Goal: Book appointment/travel/reservation

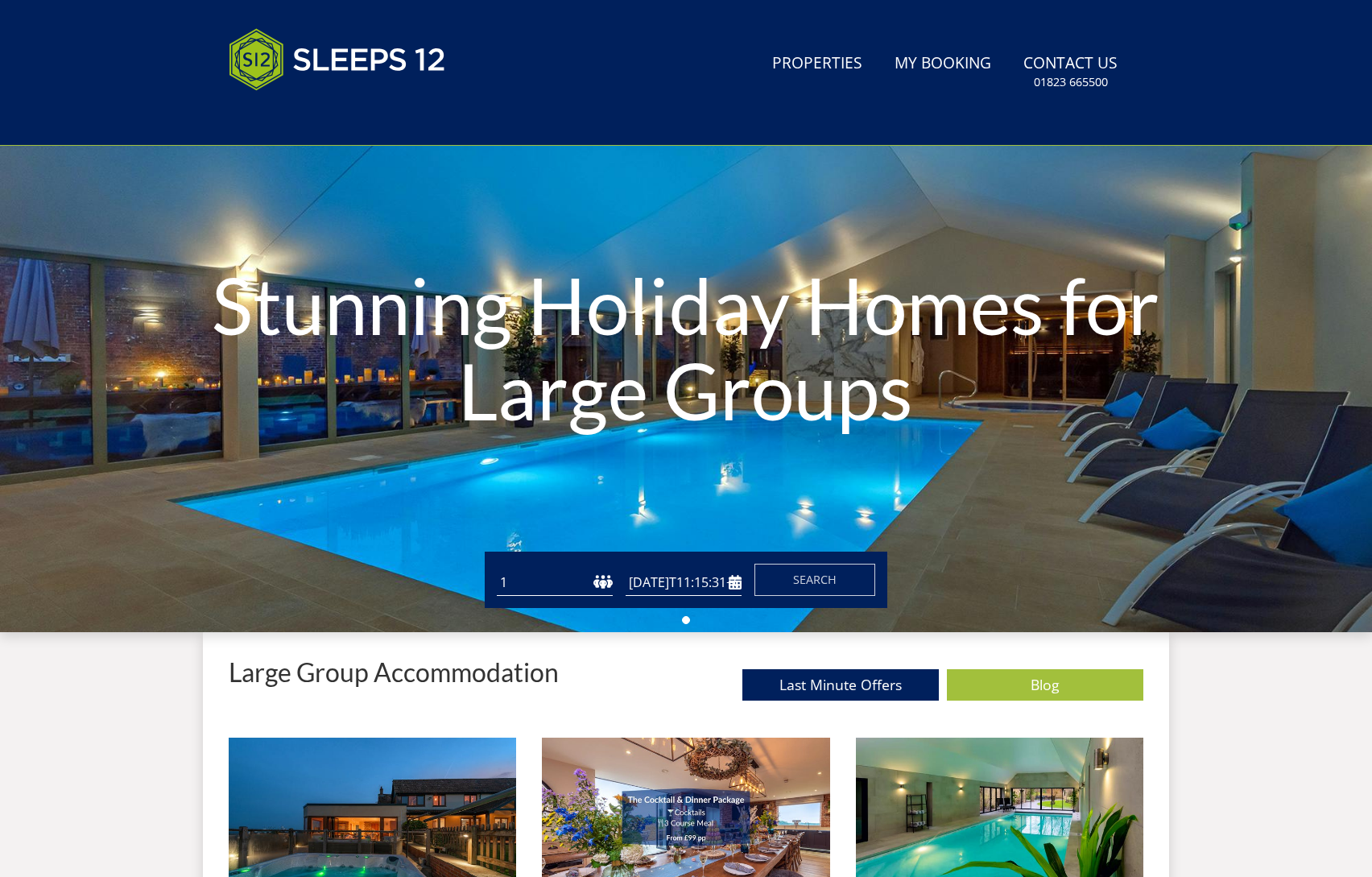
scroll to position [113, 0]
type input "[DATE]"
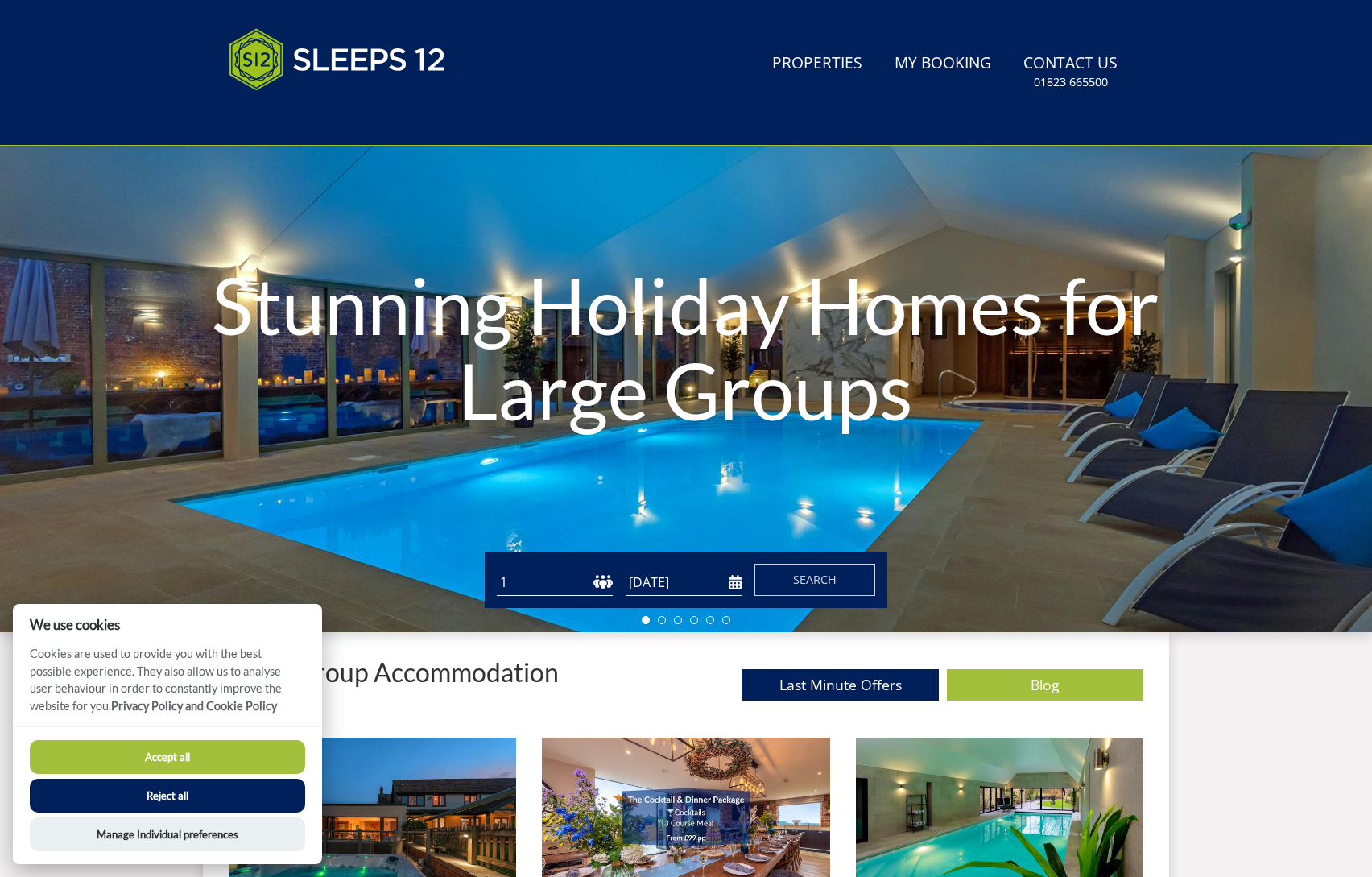
select select "25"
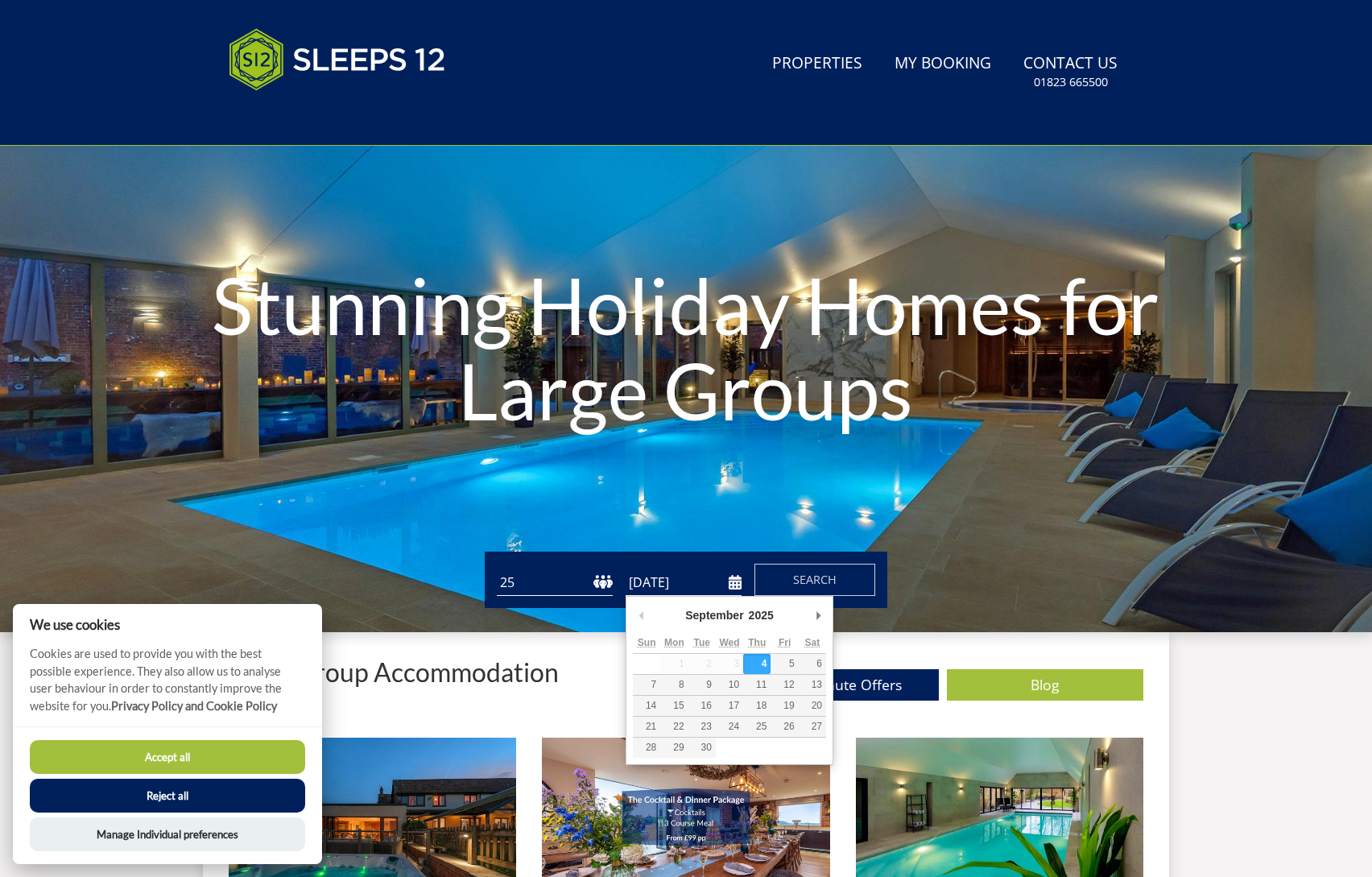
click at [729, 583] on input "[DATE]" at bounding box center [683, 583] width 116 height 27
type input "[DATE]"
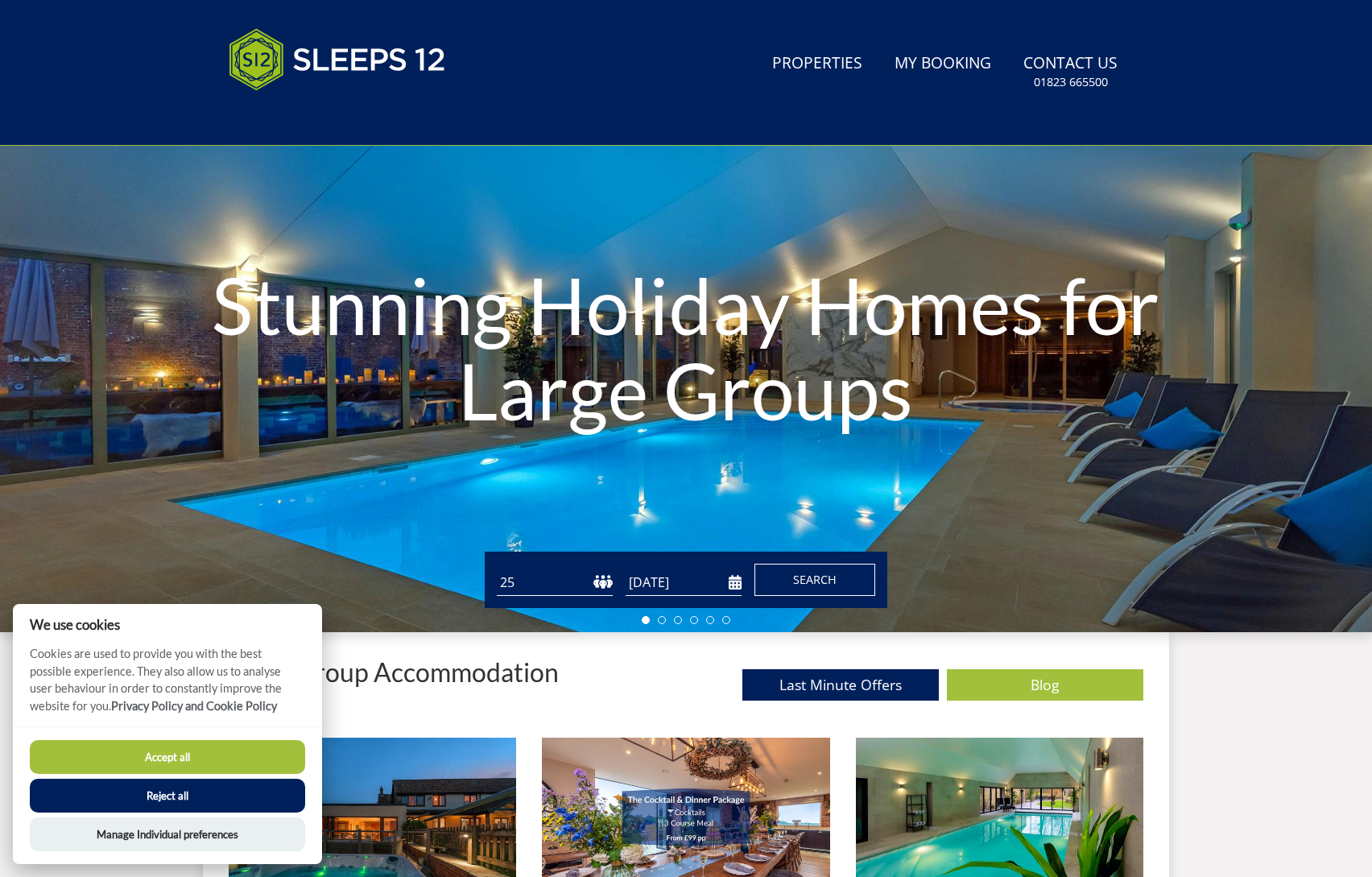
click at [807, 580] on span "Search" at bounding box center [815, 579] width 44 height 15
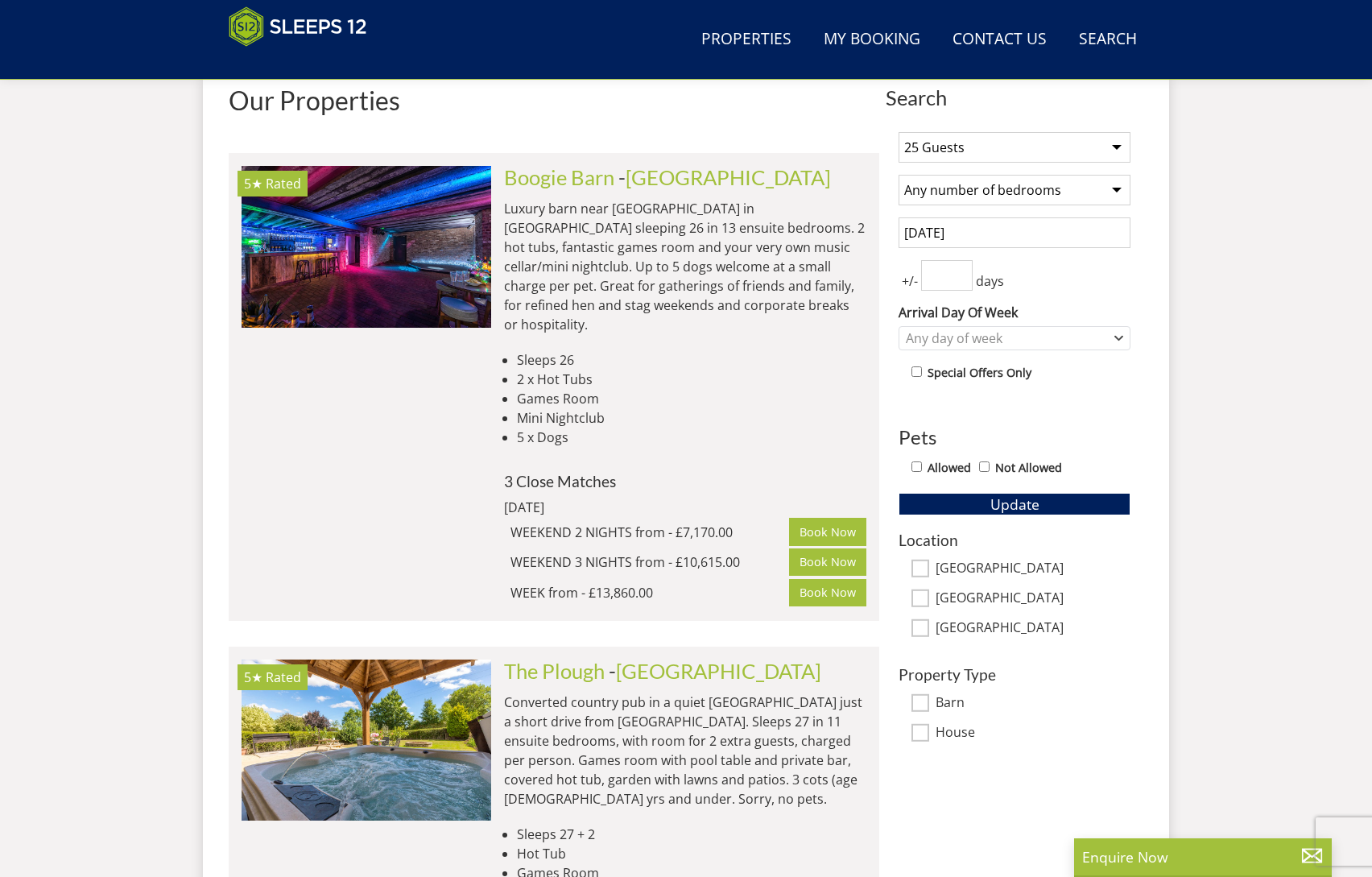
scroll to position [585, 0]
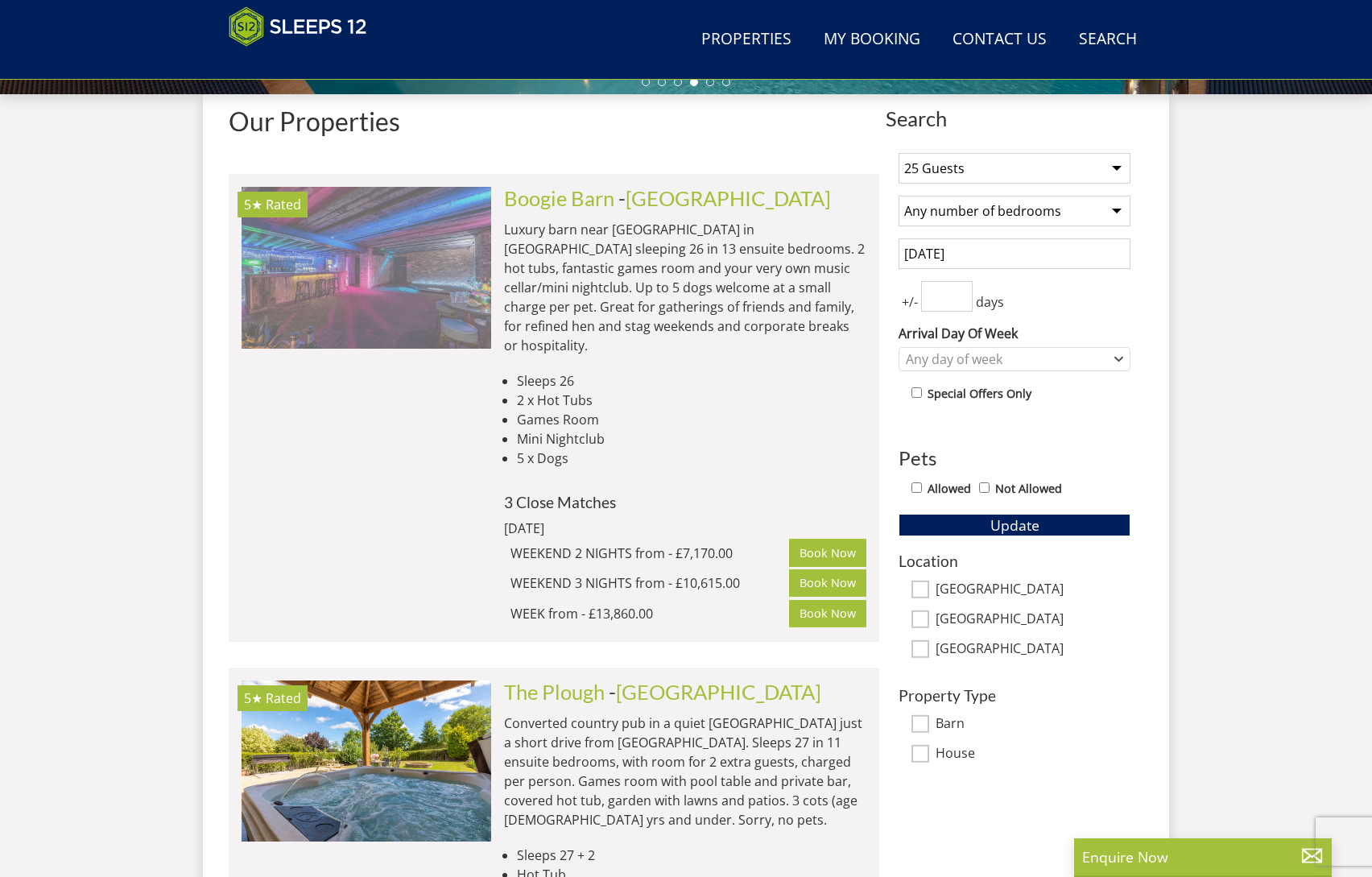
click at [355, 246] on img at bounding box center [367, 268] width 250 height 162
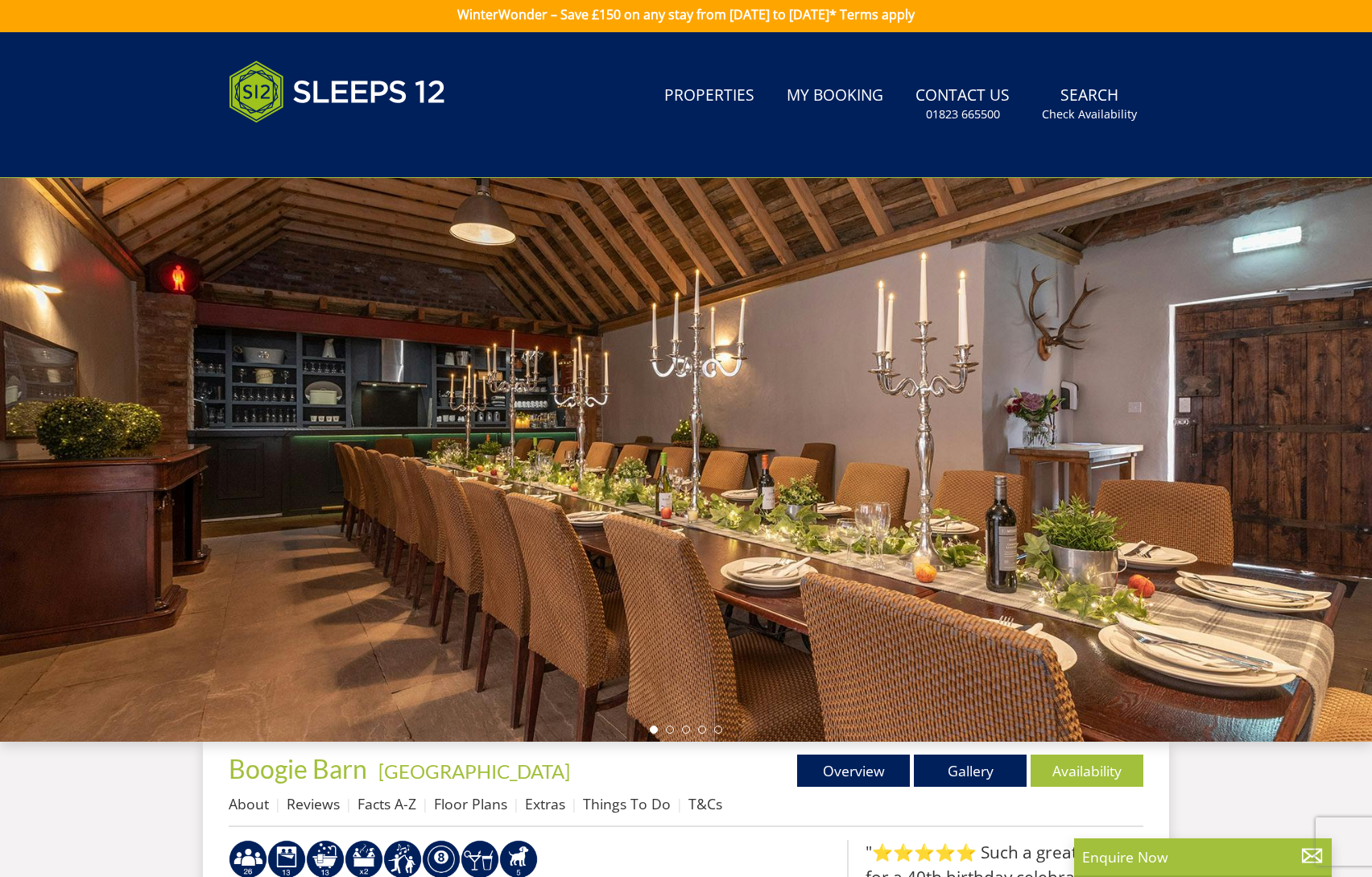
scroll to position [37, 0]
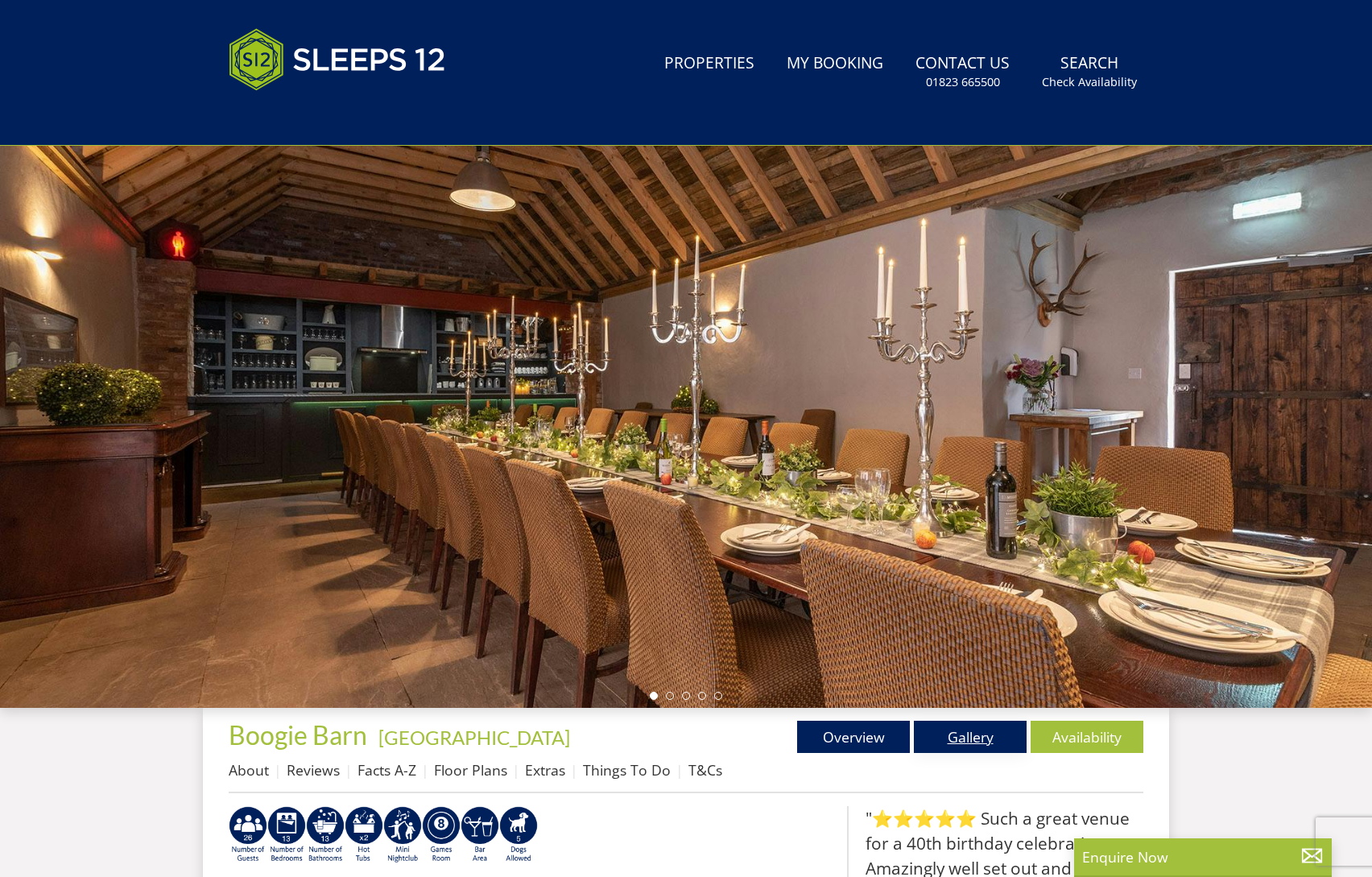
click at [963, 742] on link "Gallery" at bounding box center [970, 736] width 113 height 33
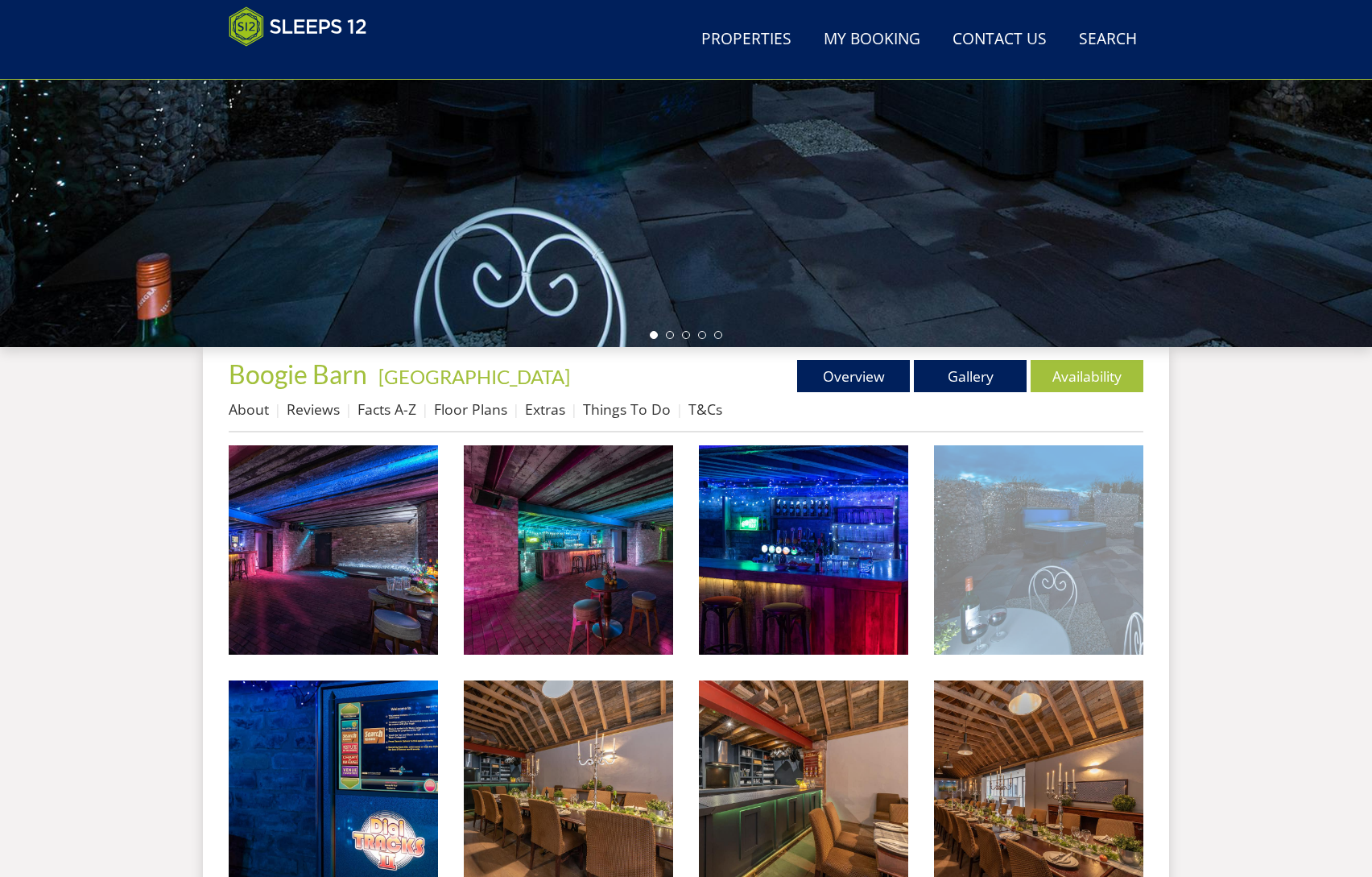
scroll to position [416, 0]
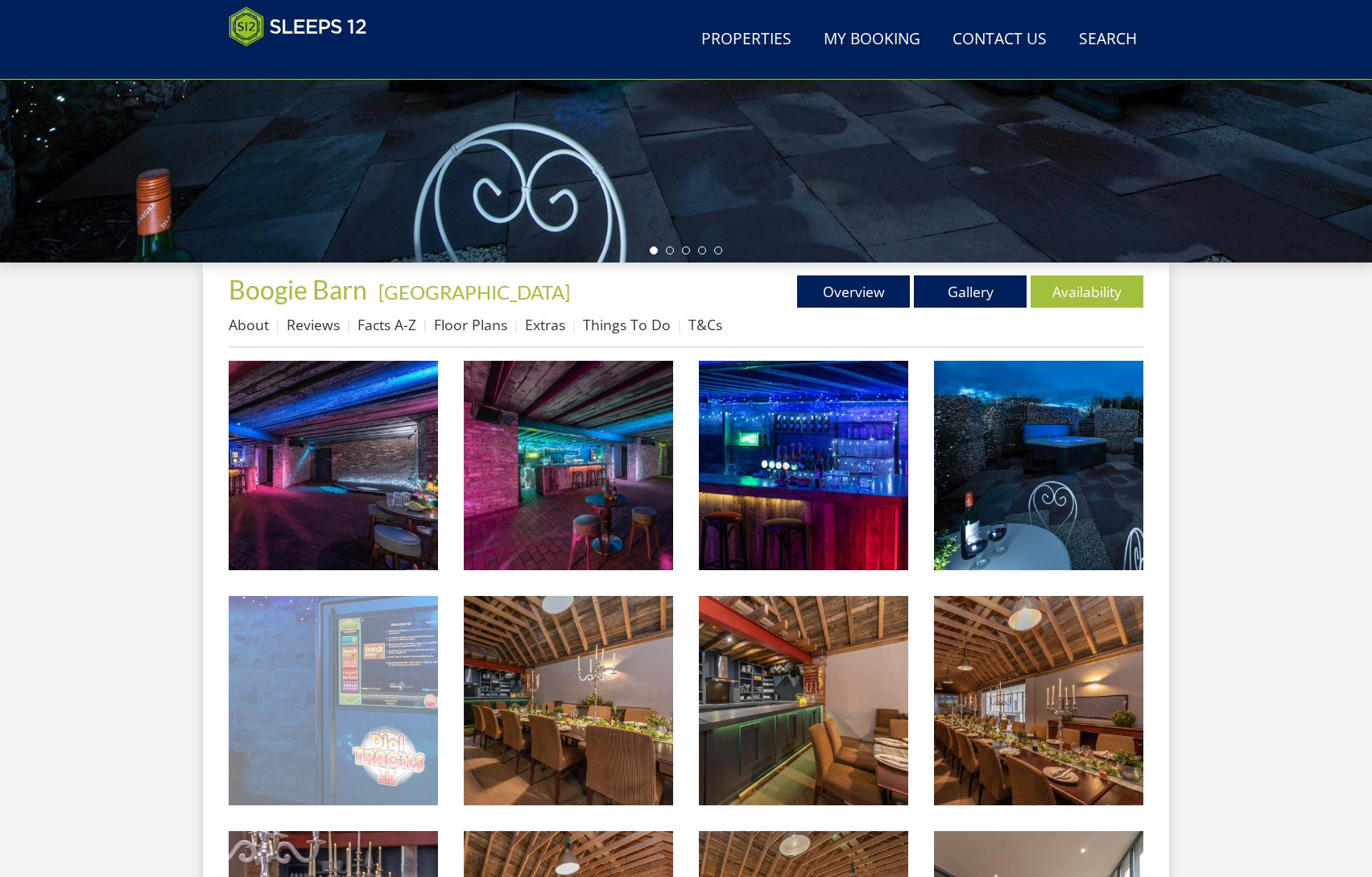
click at [400, 674] on img at bounding box center [333, 700] width 209 height 209
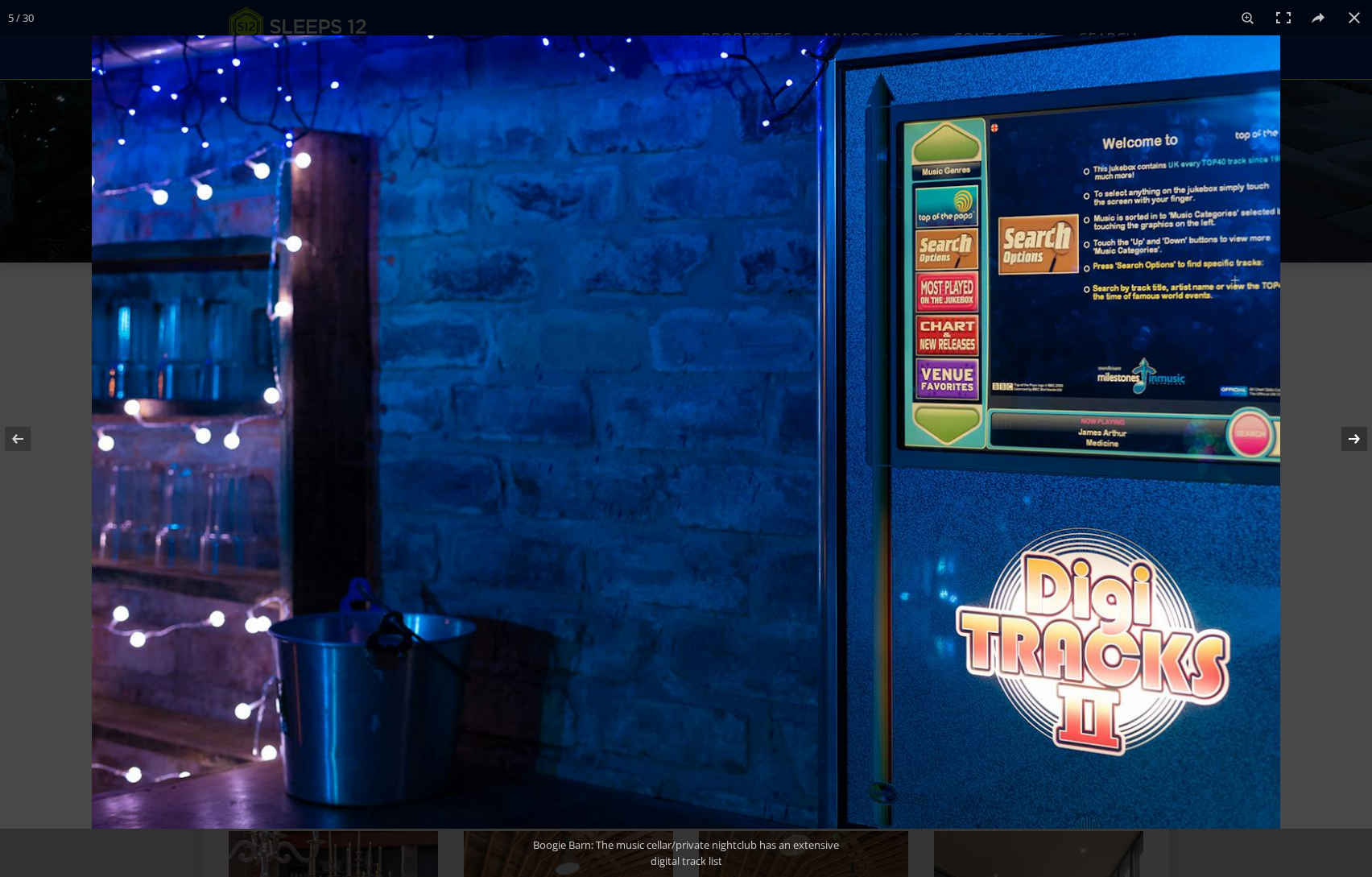
click at [1352, 432] on button at bounding box center [1343, 438] width 56 height 80
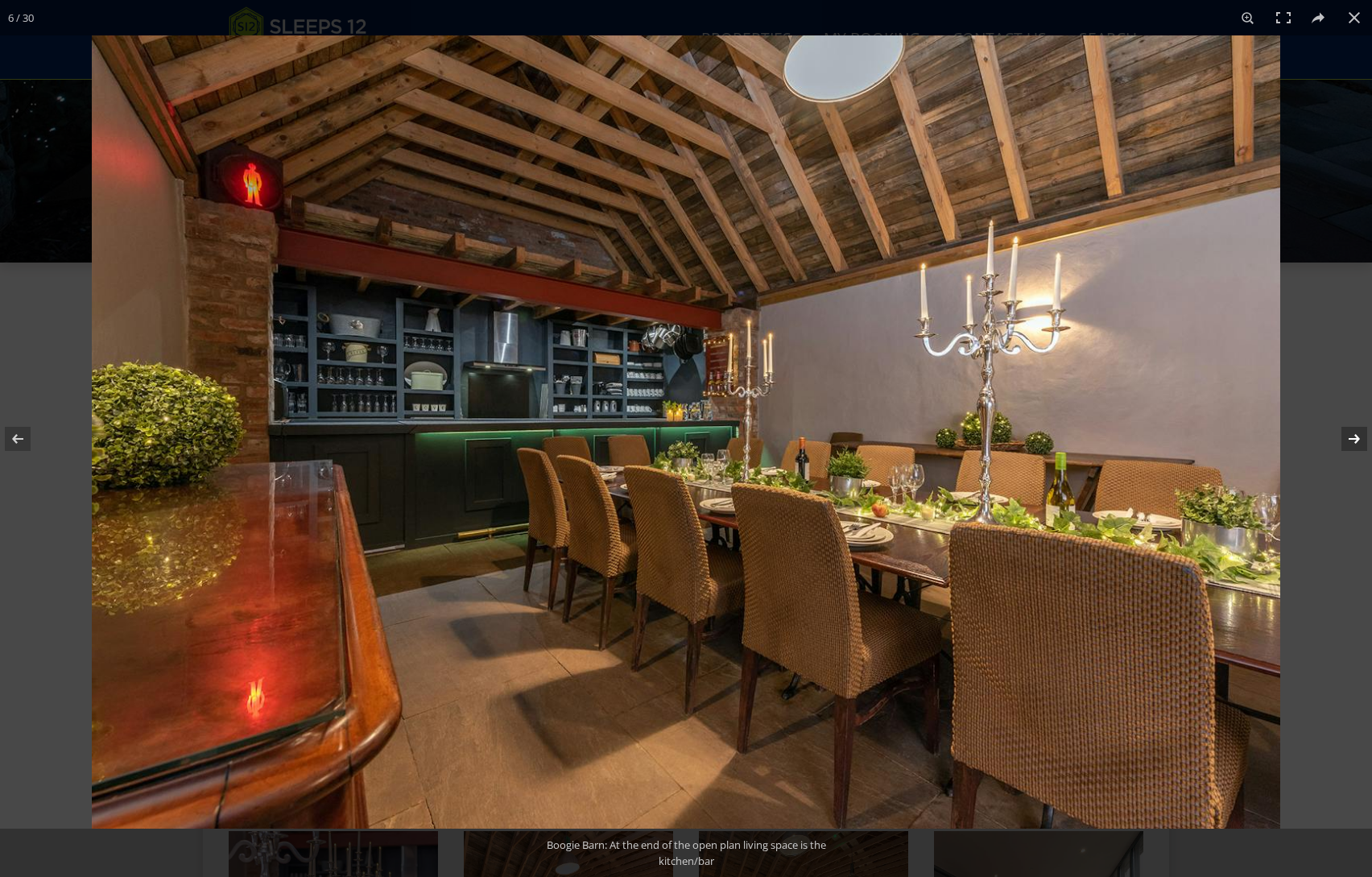
click at [1352, 432] on button at bounding box center [1343, 438] width 56 height 80
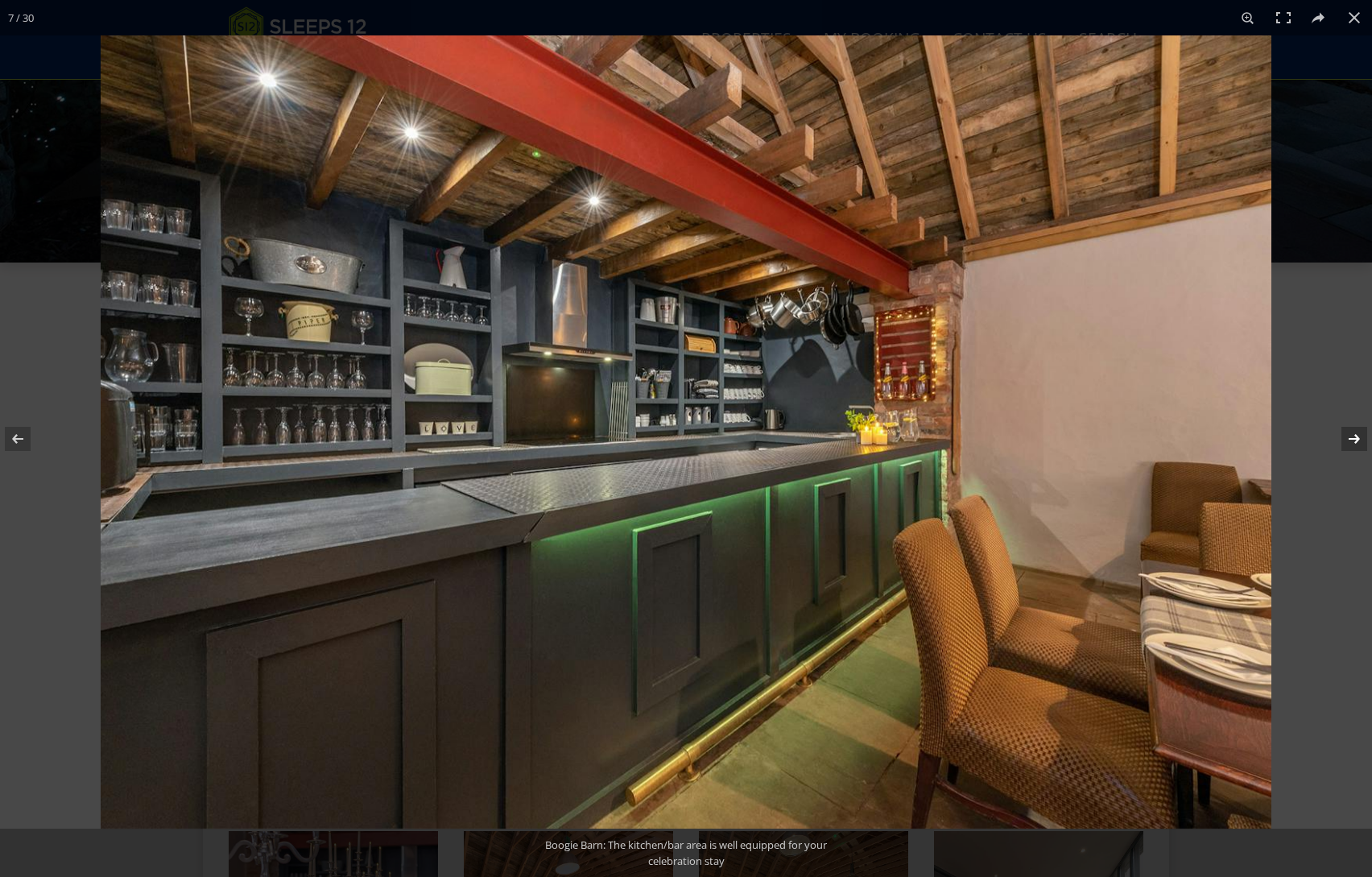
click at [1352, 432] on button at bounding box center [1343, 438] width 56 height 80
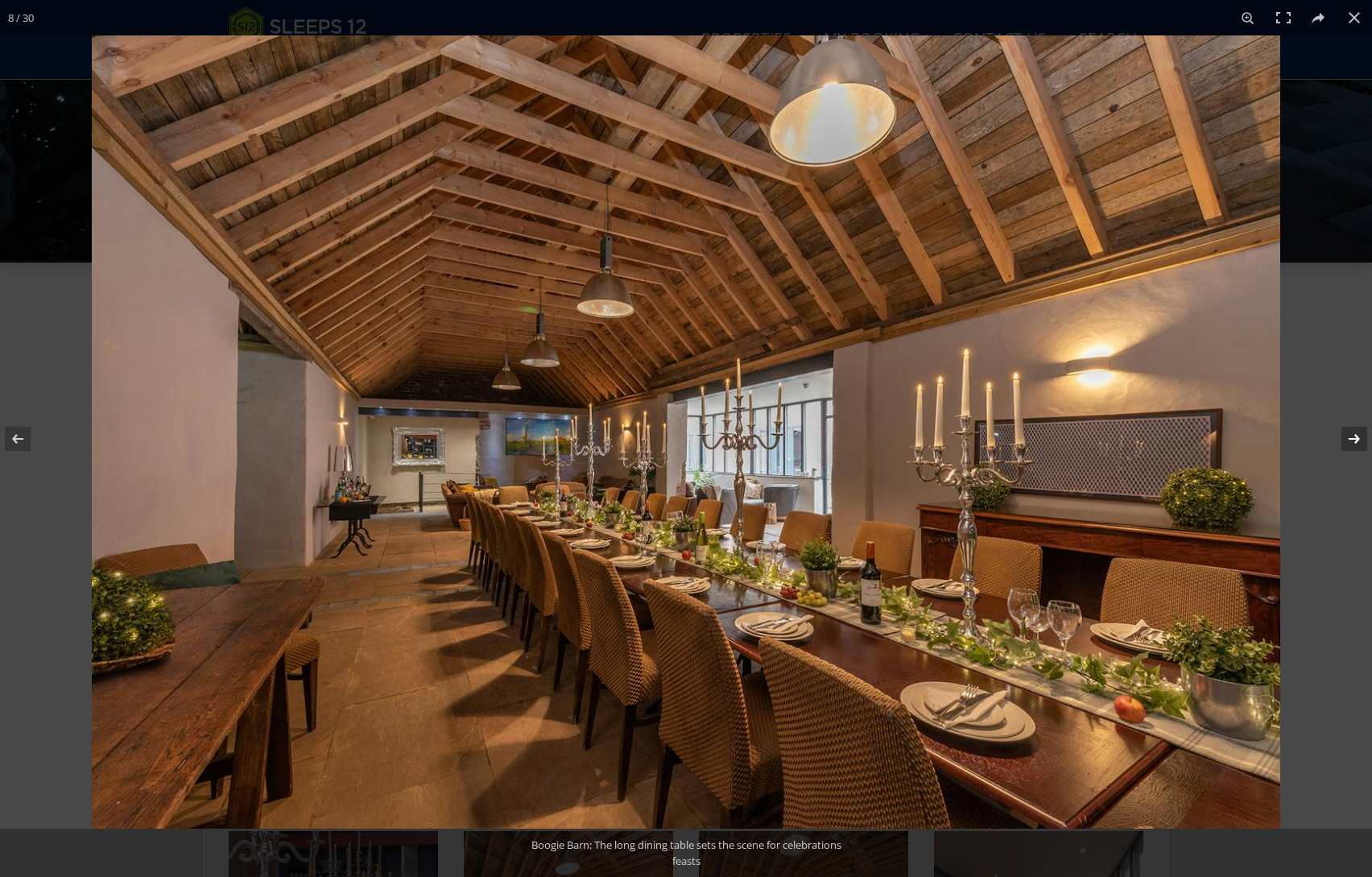
click at [1352, 432] on button at bounding box center [1343, 438] width 56 height 80
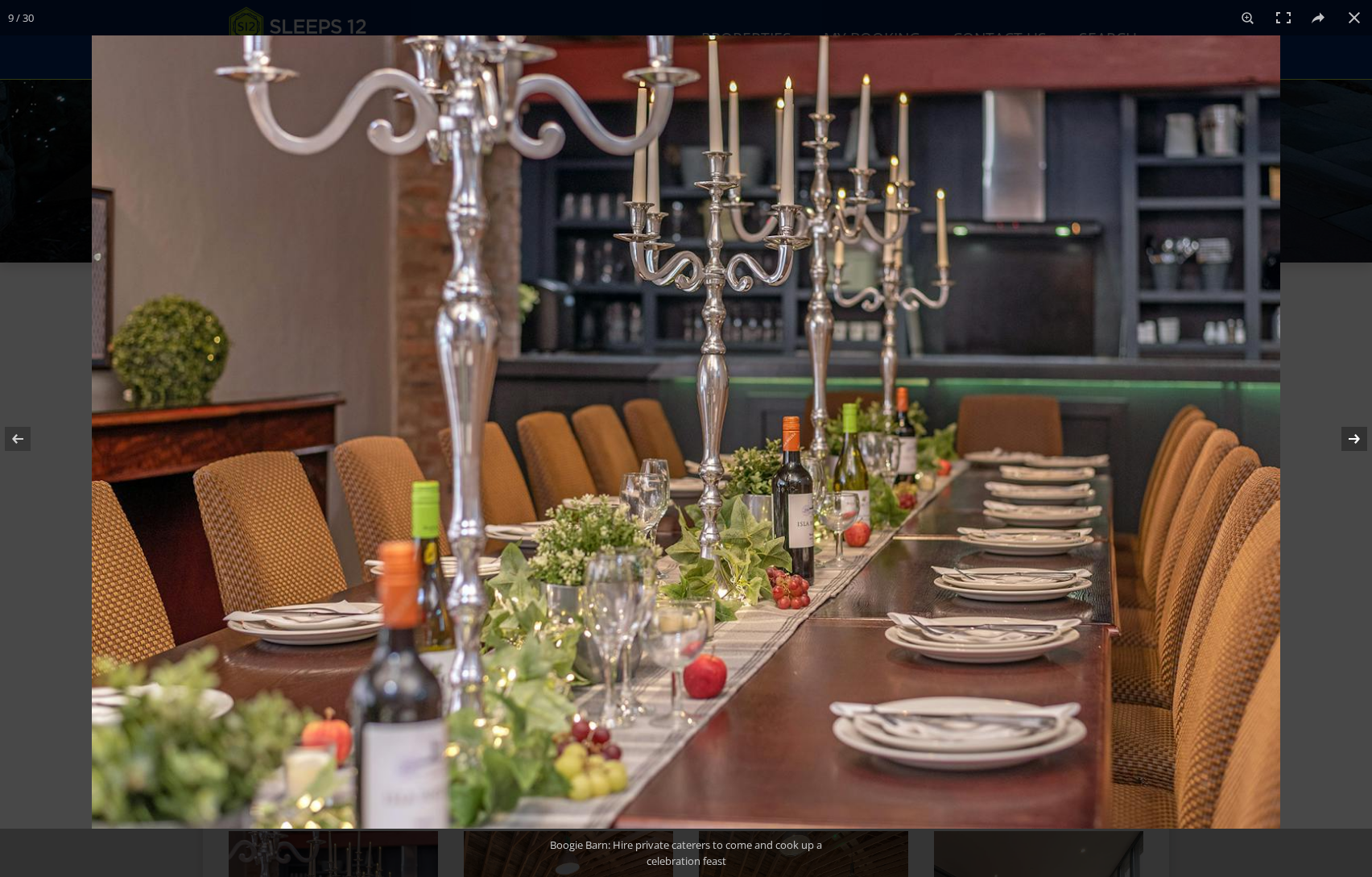
click at [1352, 432] on button at bounding box center [1343, 438] width 56 height 80
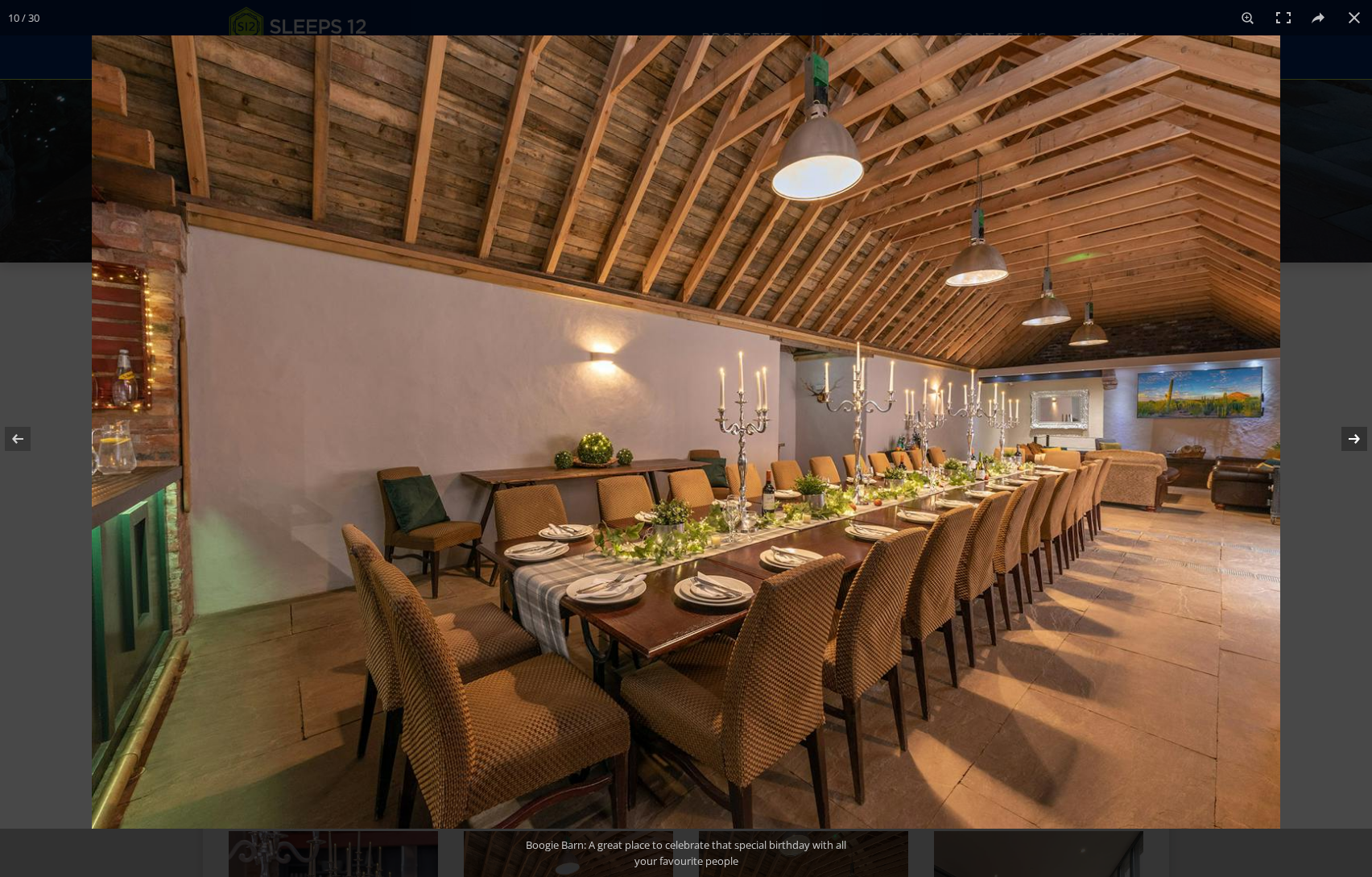
click at [1352, 432] on button at bounding box center [1343, 438] width 56 height 80
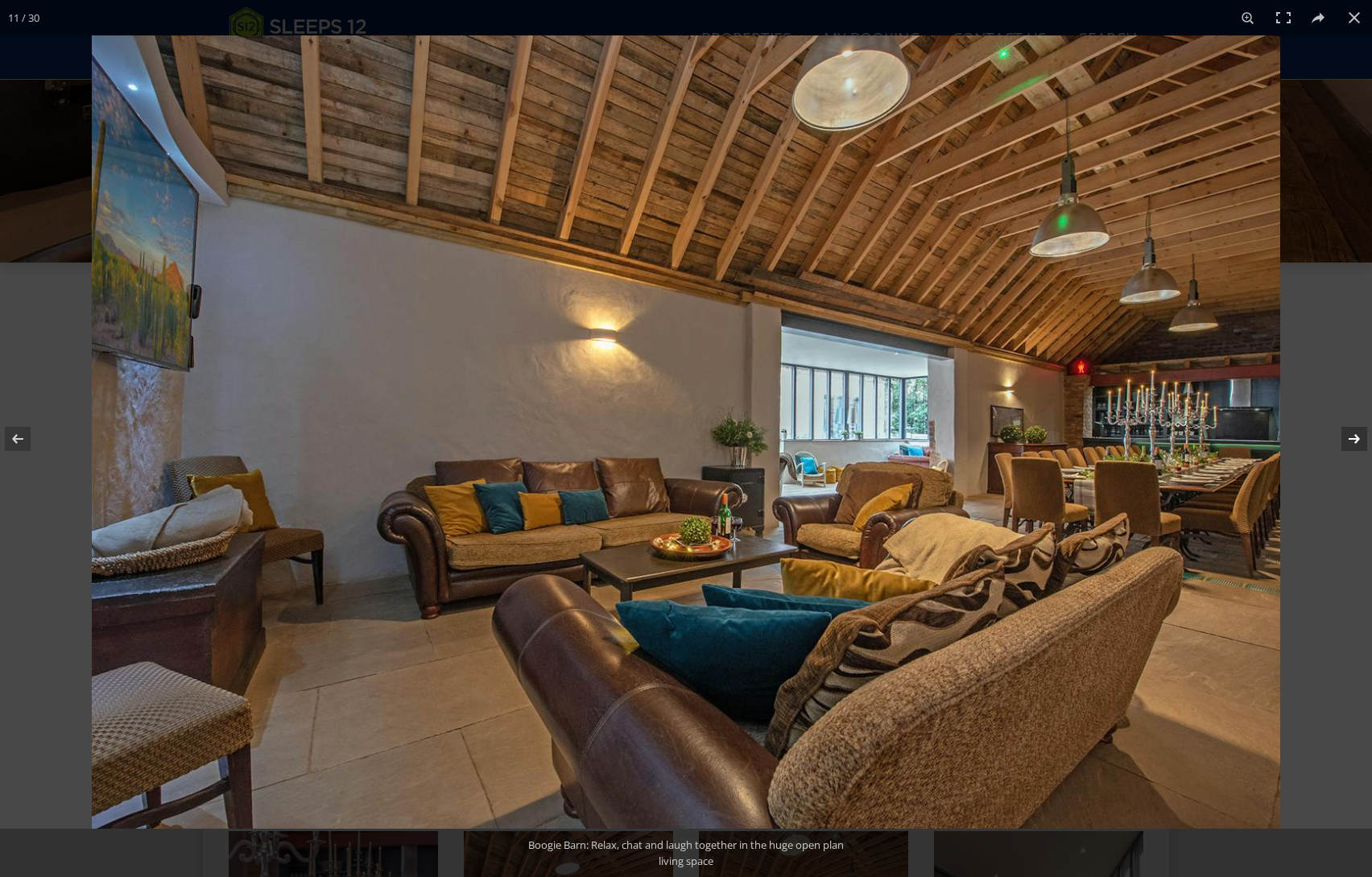
click at [1352, 432] on button at bounding box center [1343, 438] width 56 height 80
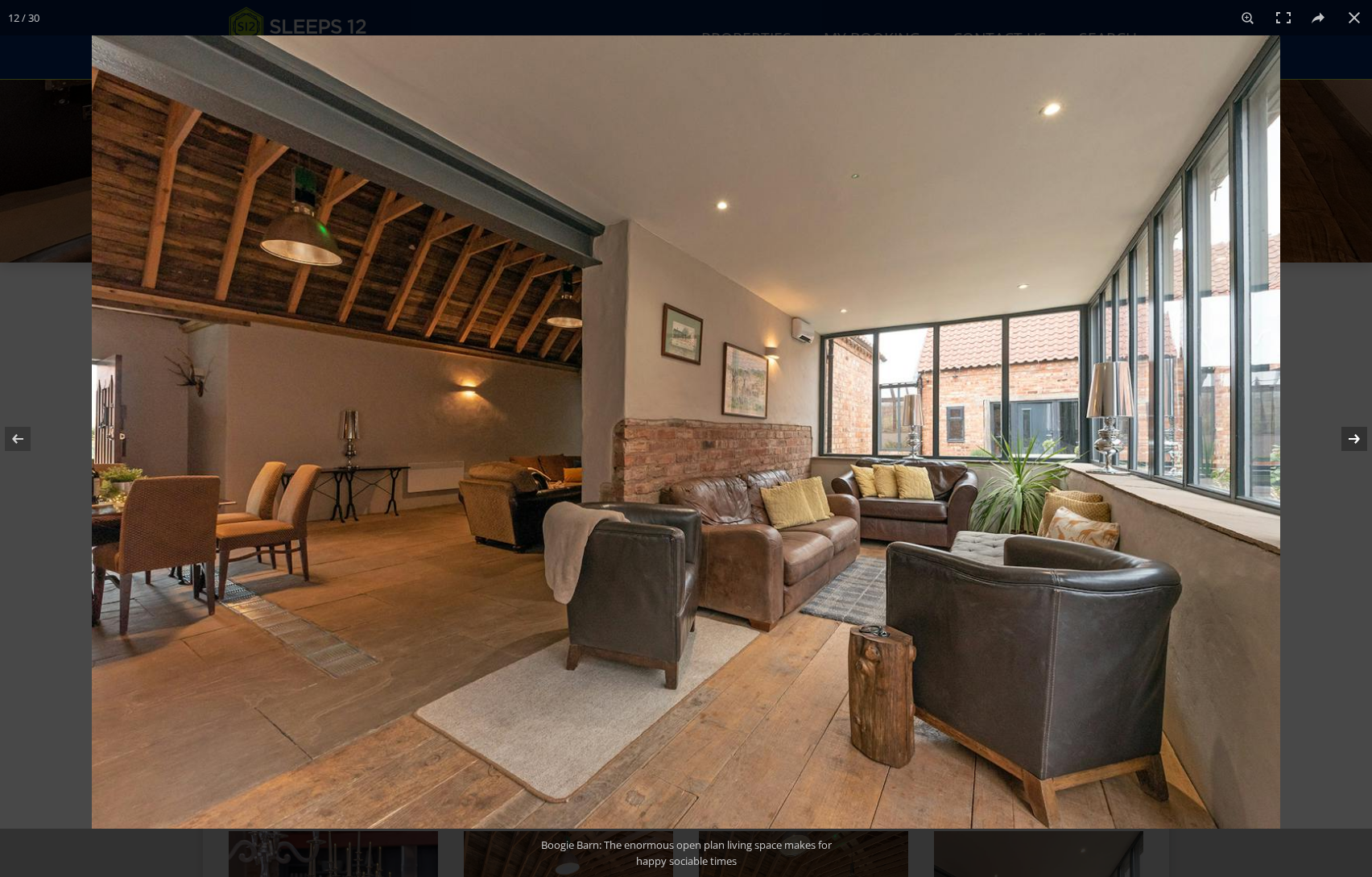
click at [1352, 432] on button at bounding box center [1343, 438] width 56 height 80
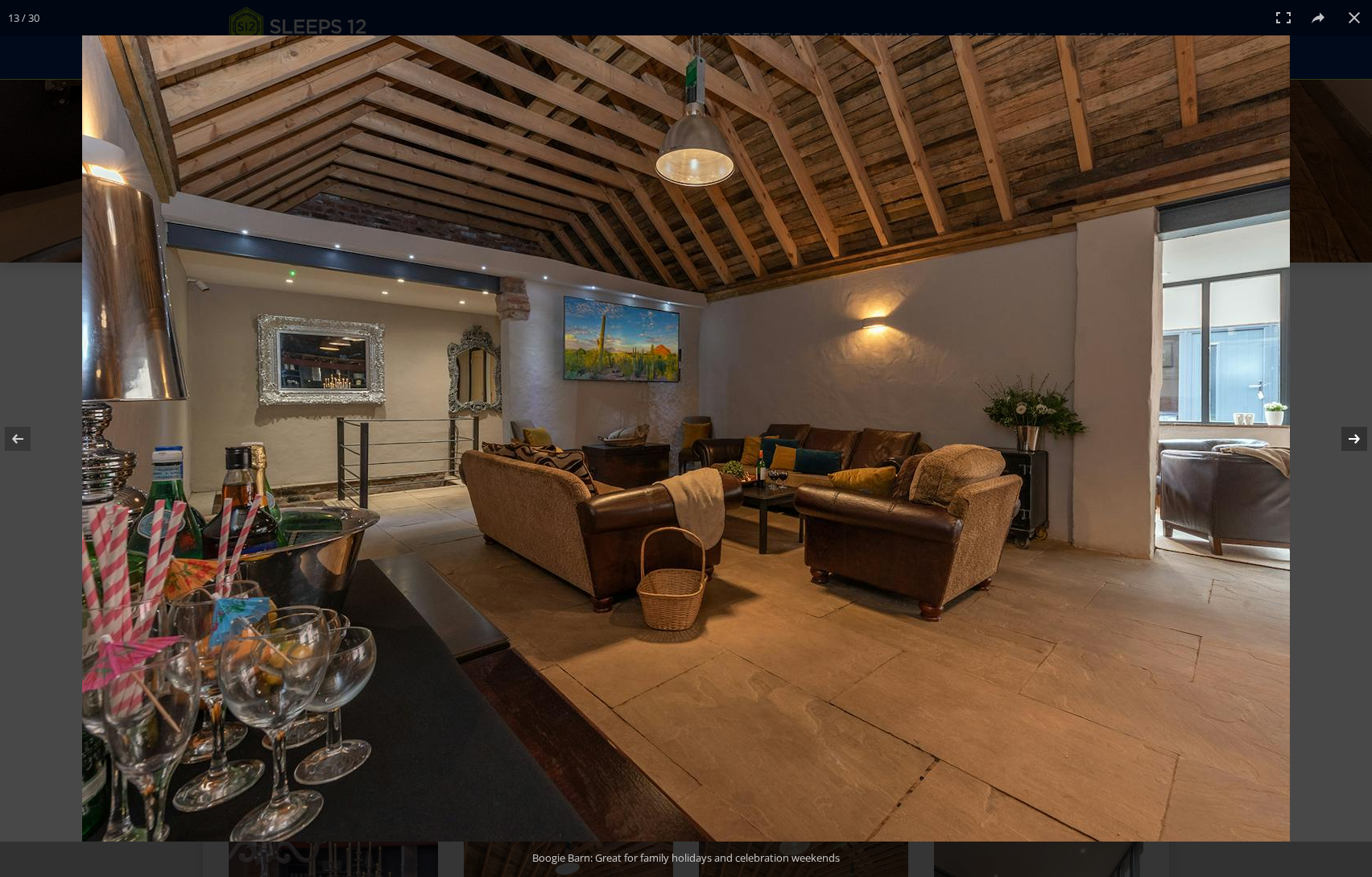
click at [1352, 432] on button at bounding box center [1343, 438] width 56 height 80
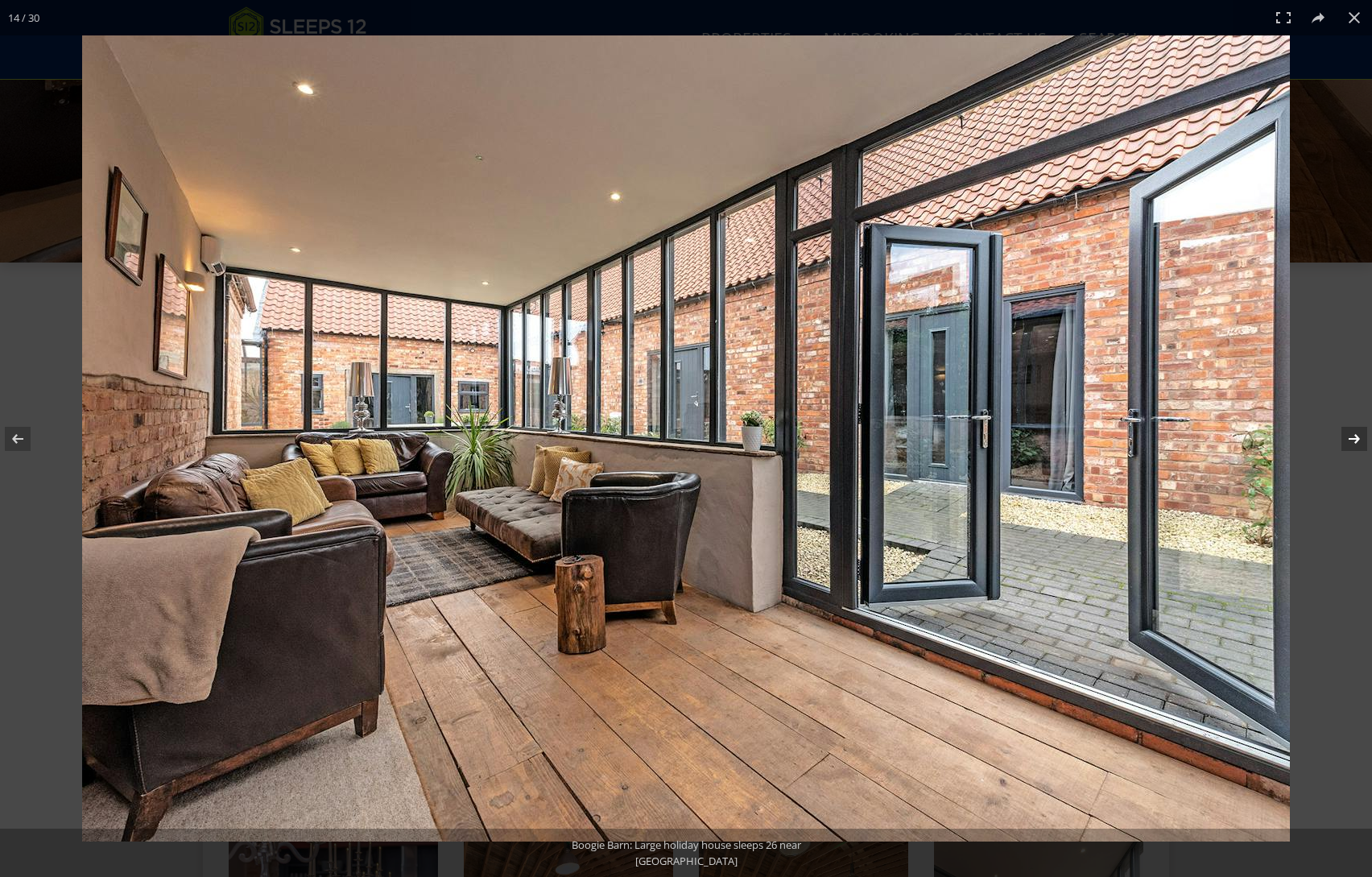
click at [1352, 432] on button at bounding box center [1343, 438] width 56 height 80
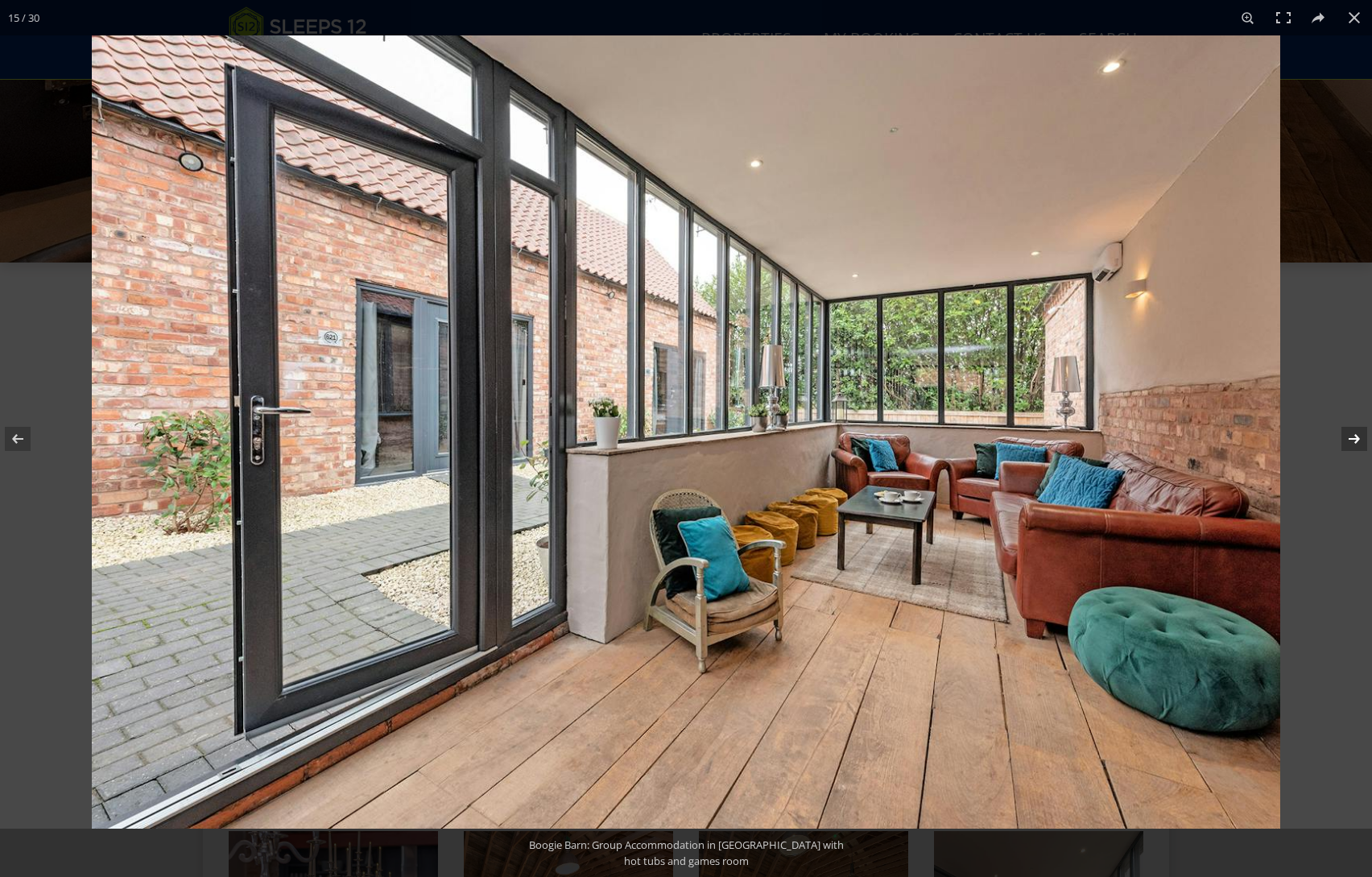
click at [1352, 432] on button at bounding box center [1343, 438] width 56 height 80
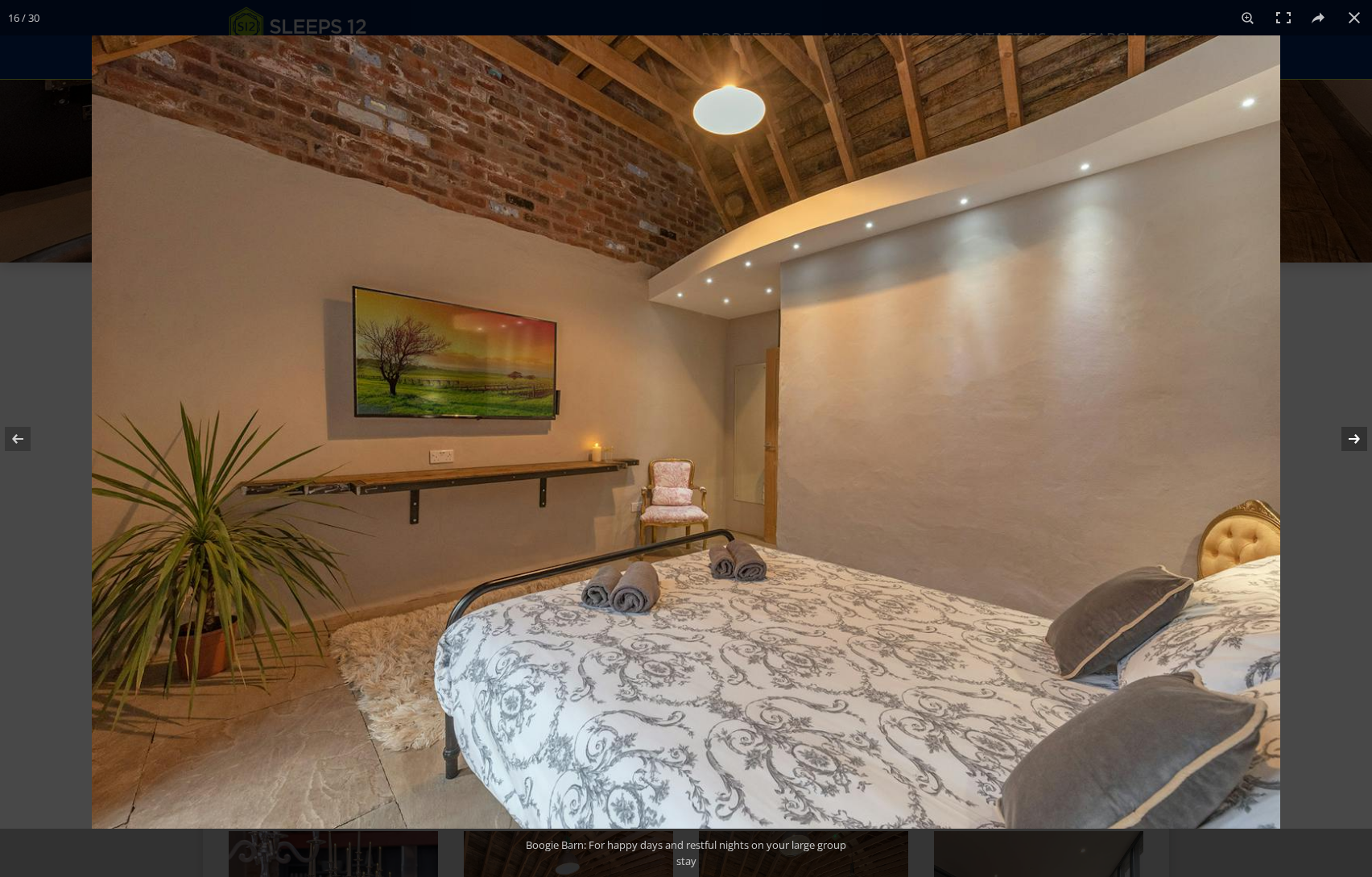
click at [1352, 432] on button at bounding box center [1343, 438] width 56 height 80
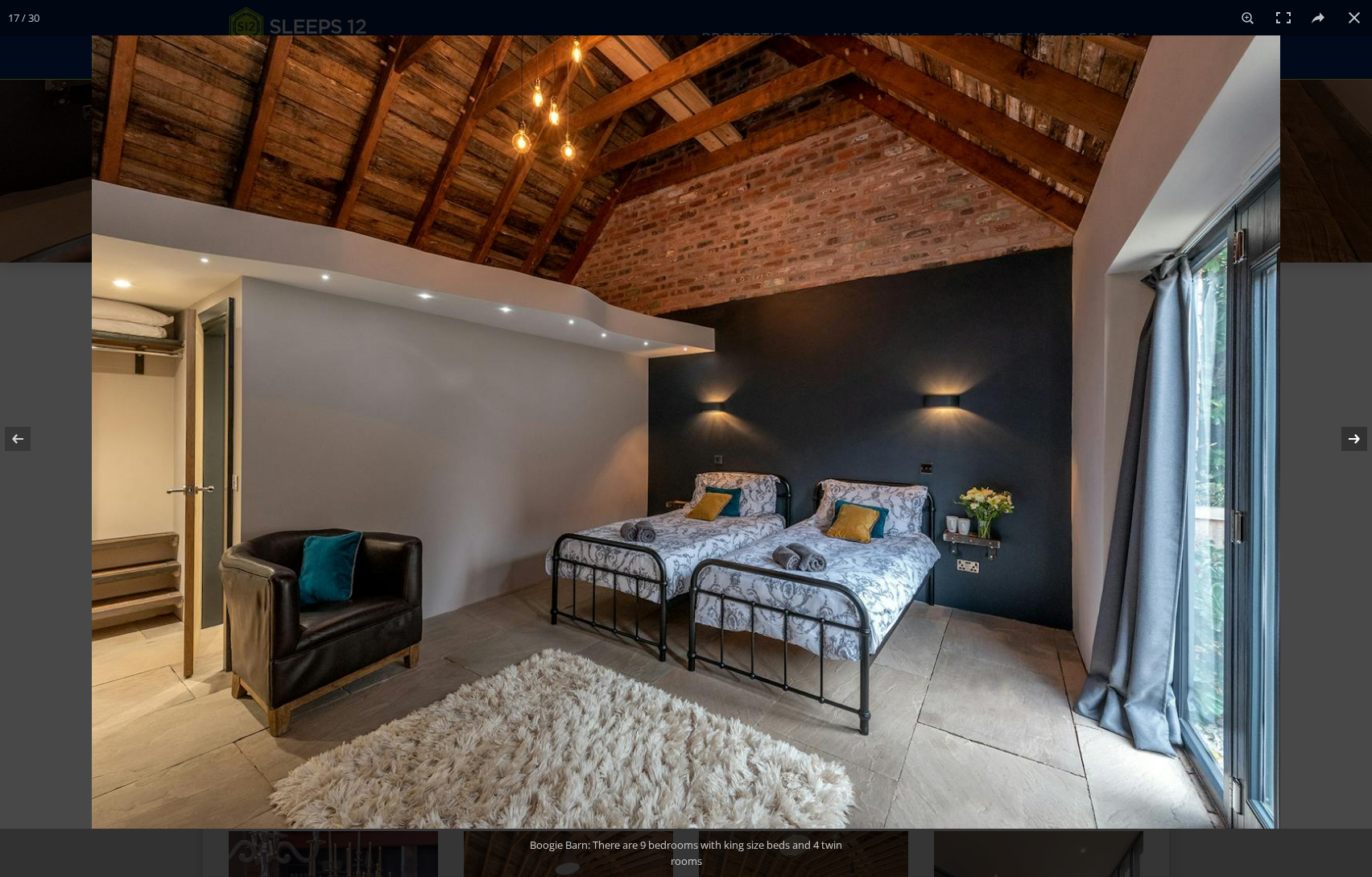
click at [1352, 432] on button at bounding box center [1343, 438] width 56 height 80
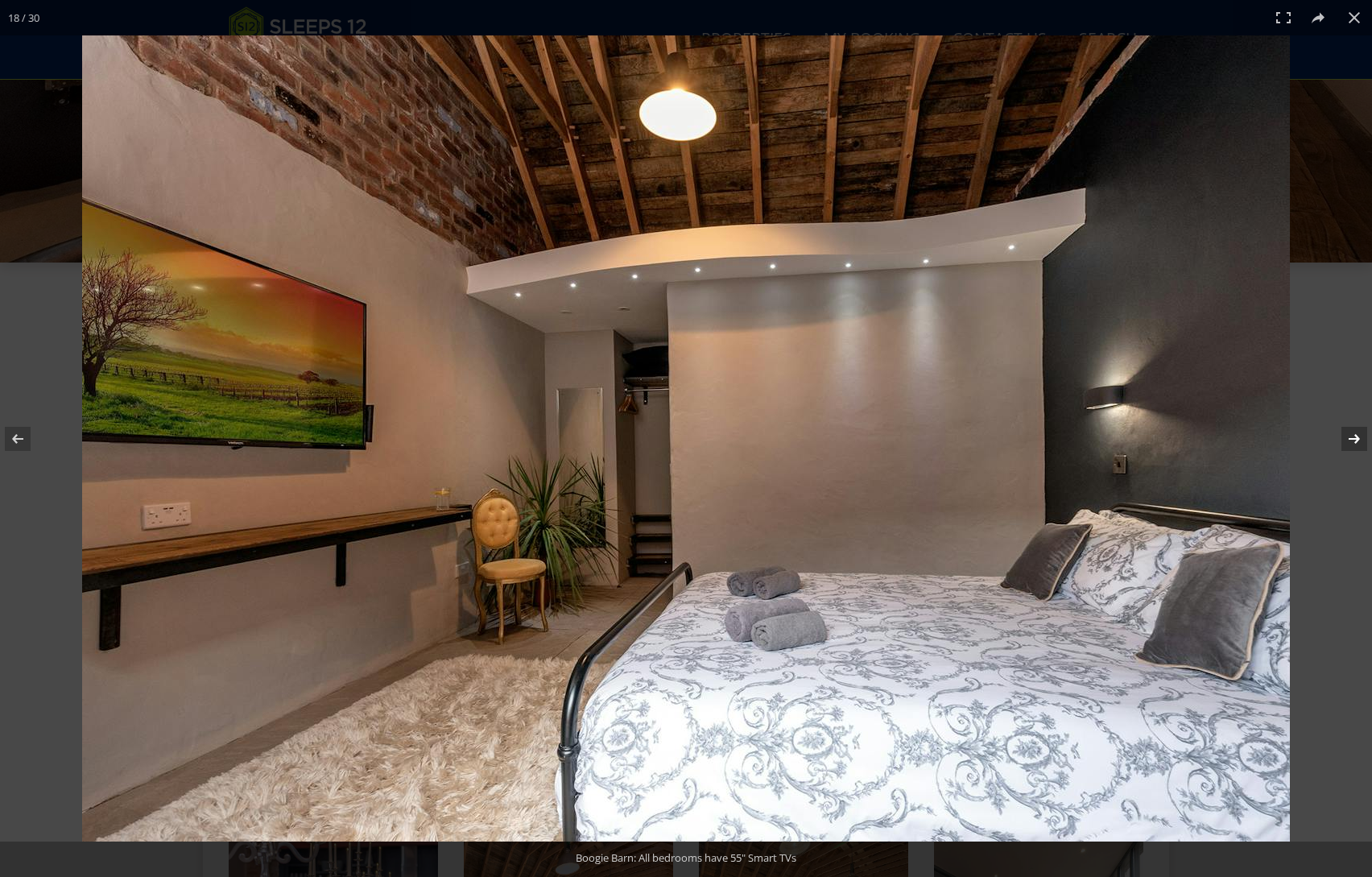
click at [1352, 432] on button at bounding box center [1343, 438] width 56 height 80
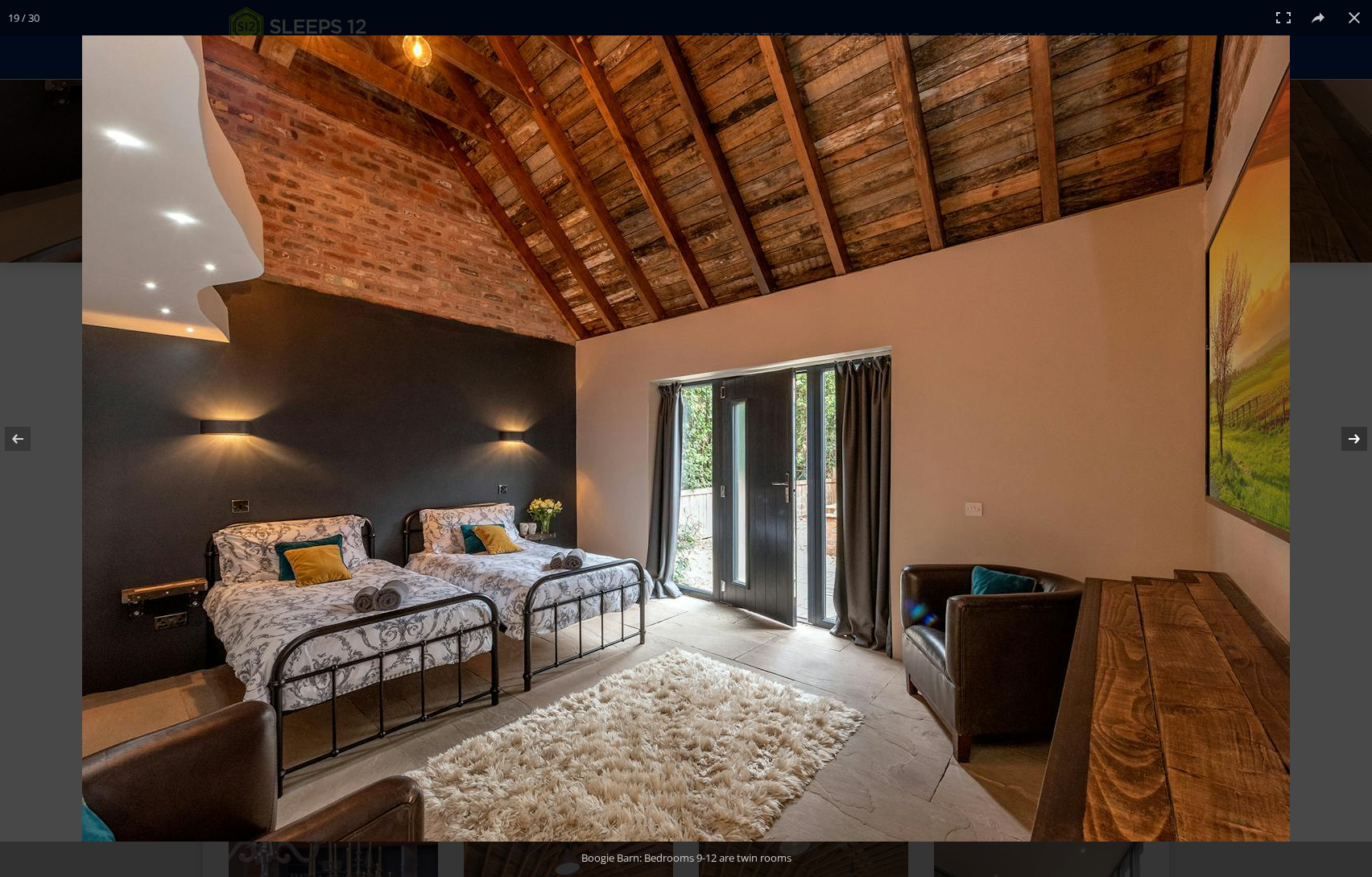
click at [1352, 432] on button at bounding box center [1343, 438] width 56 height 80
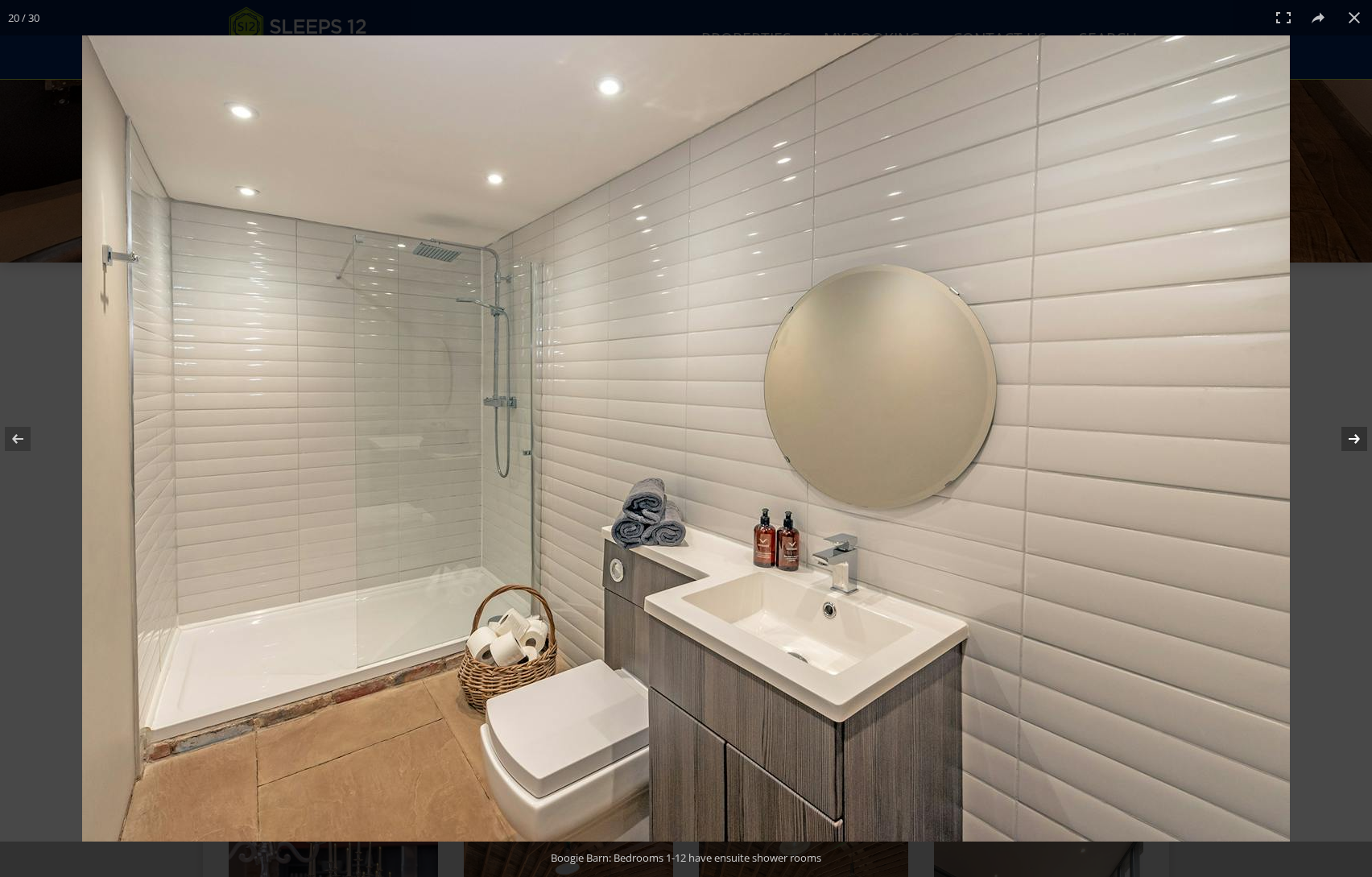
click at [1352, 432] on button at bounding box center [1343, 438] width 56 height 80
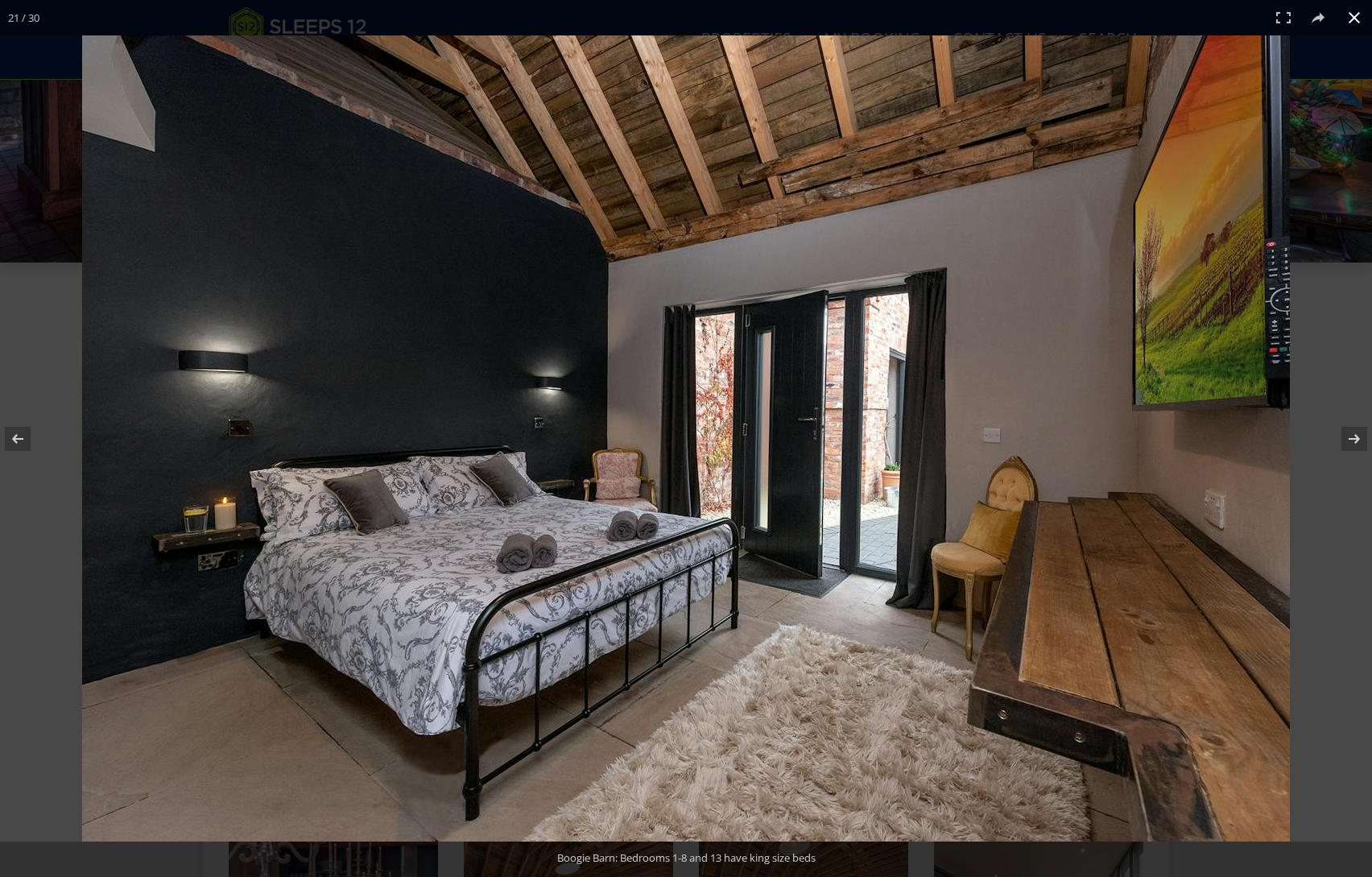
click at [1352, 16] on button at bounding box center [1354, 18] width 36 height 36
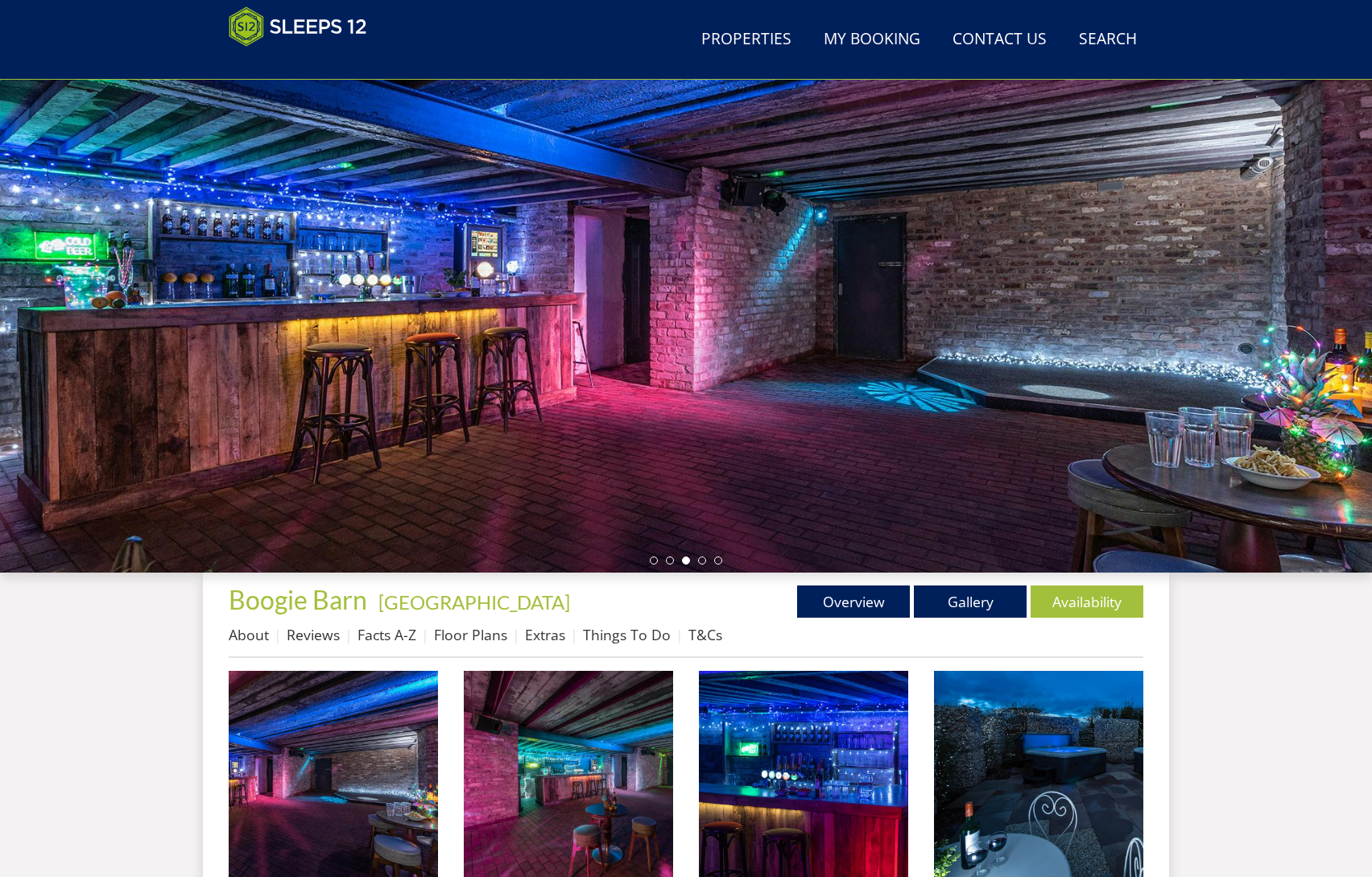
scroll to position [0, 0]
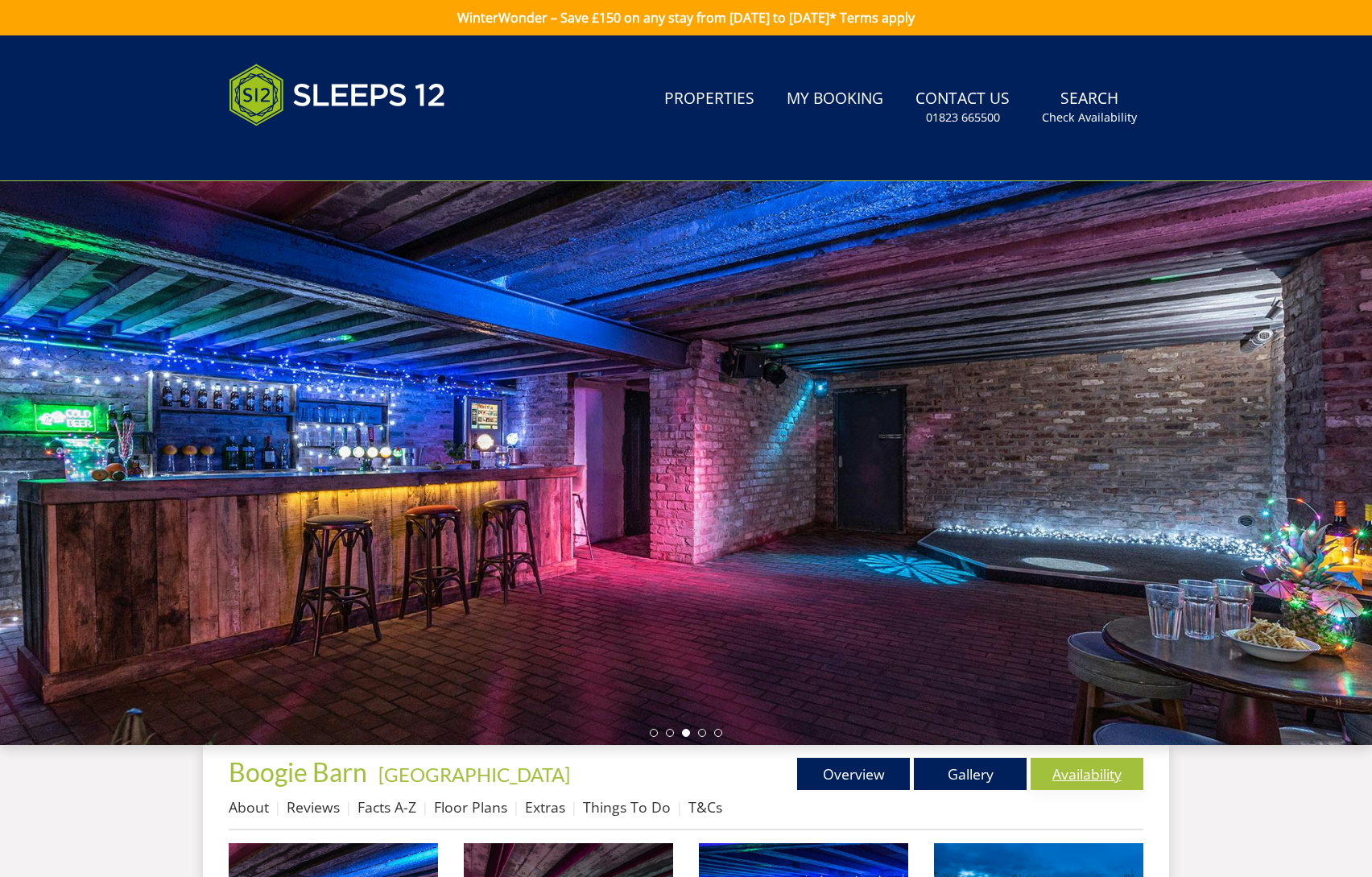
click at [1079, 767] on link "Availability" at bounding box center [1087, 774] width 113 height 33
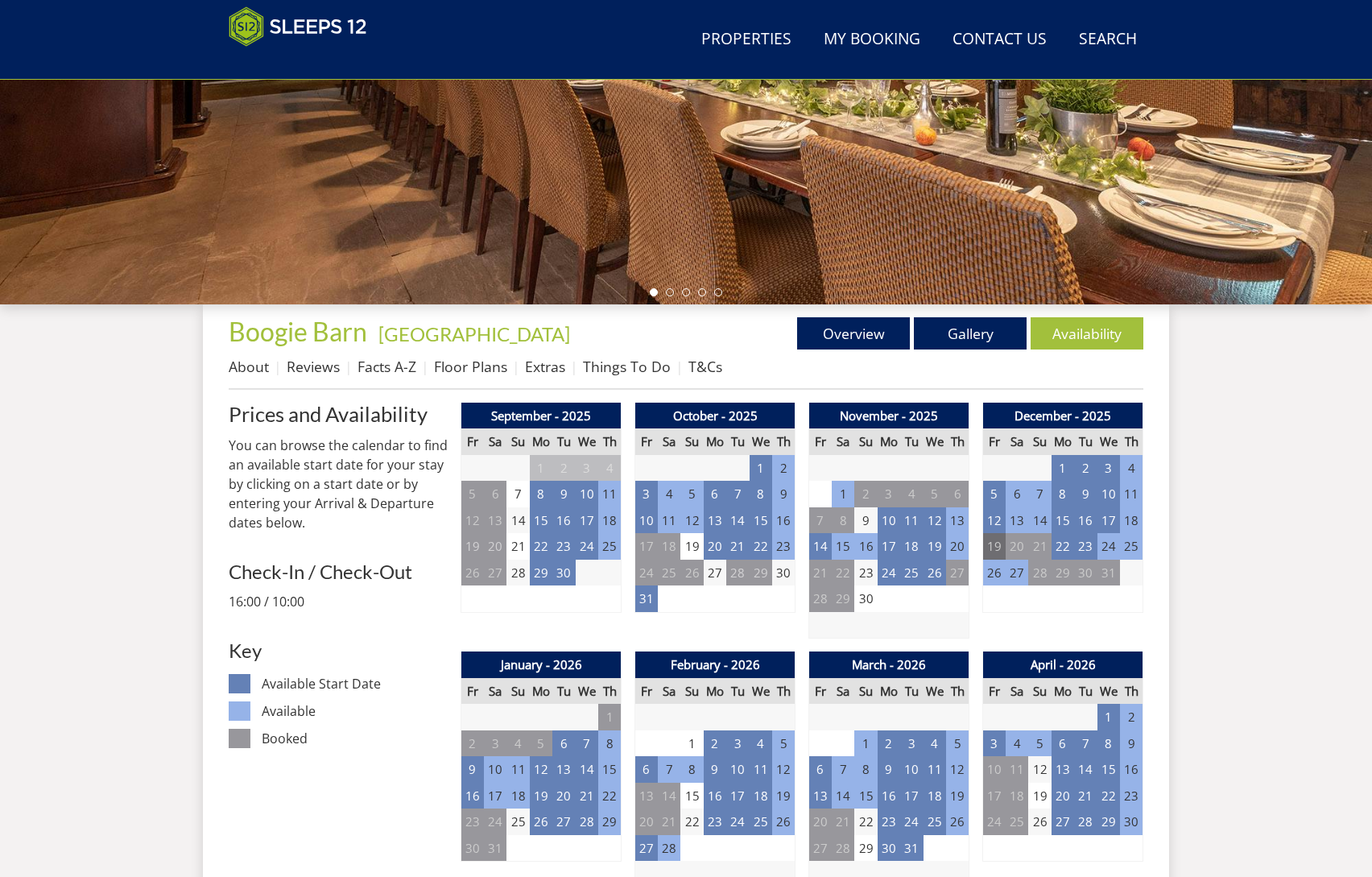
scroll to position [655, 0]
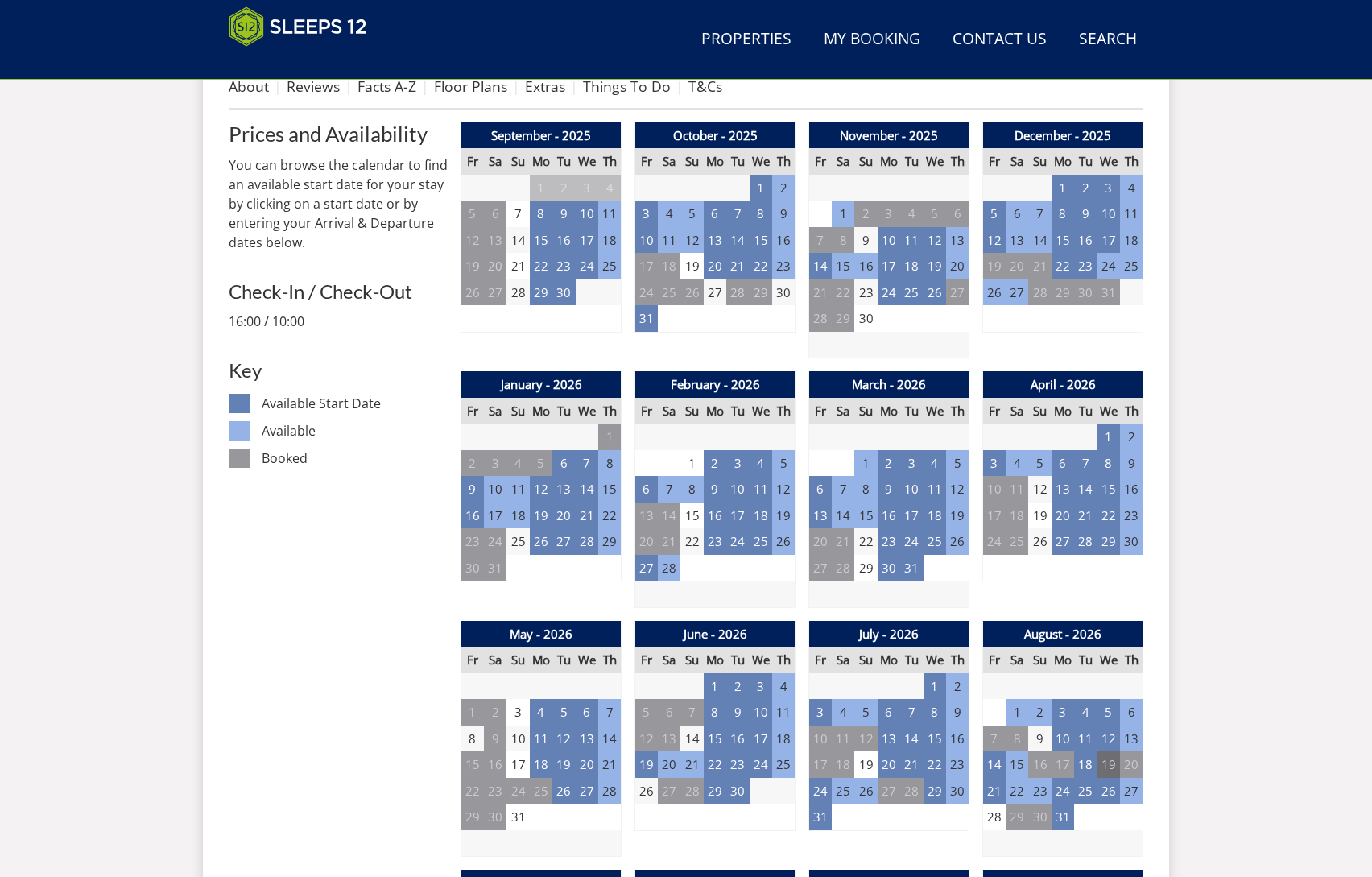
click at [1108, 754] on td "19" at bounding box center [1108, 764] width 23 height 27
click at [993, 781] on td "21" at bounding box center [994, 791] width 23 height 27
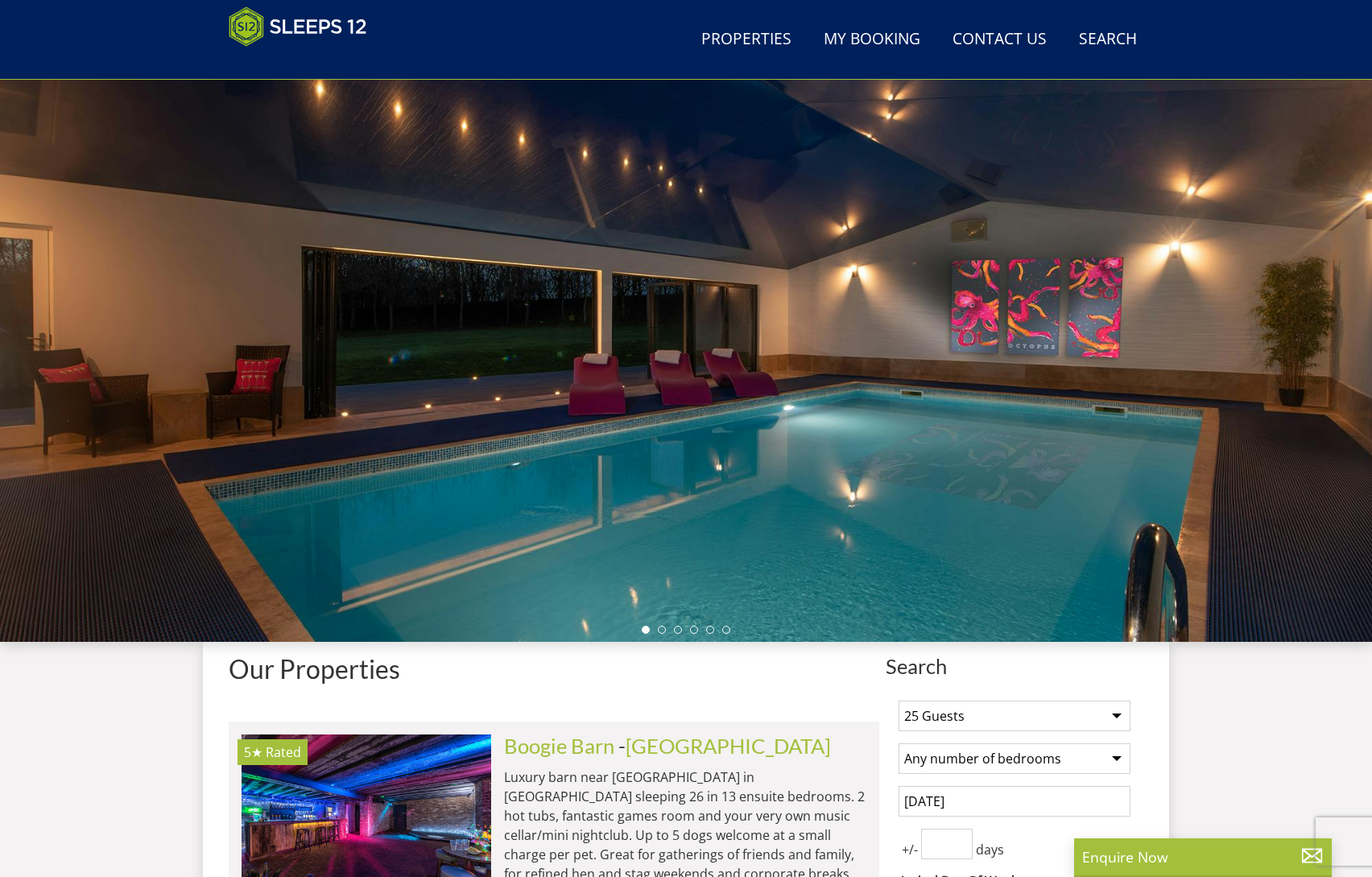
scroll to position [585, 0]
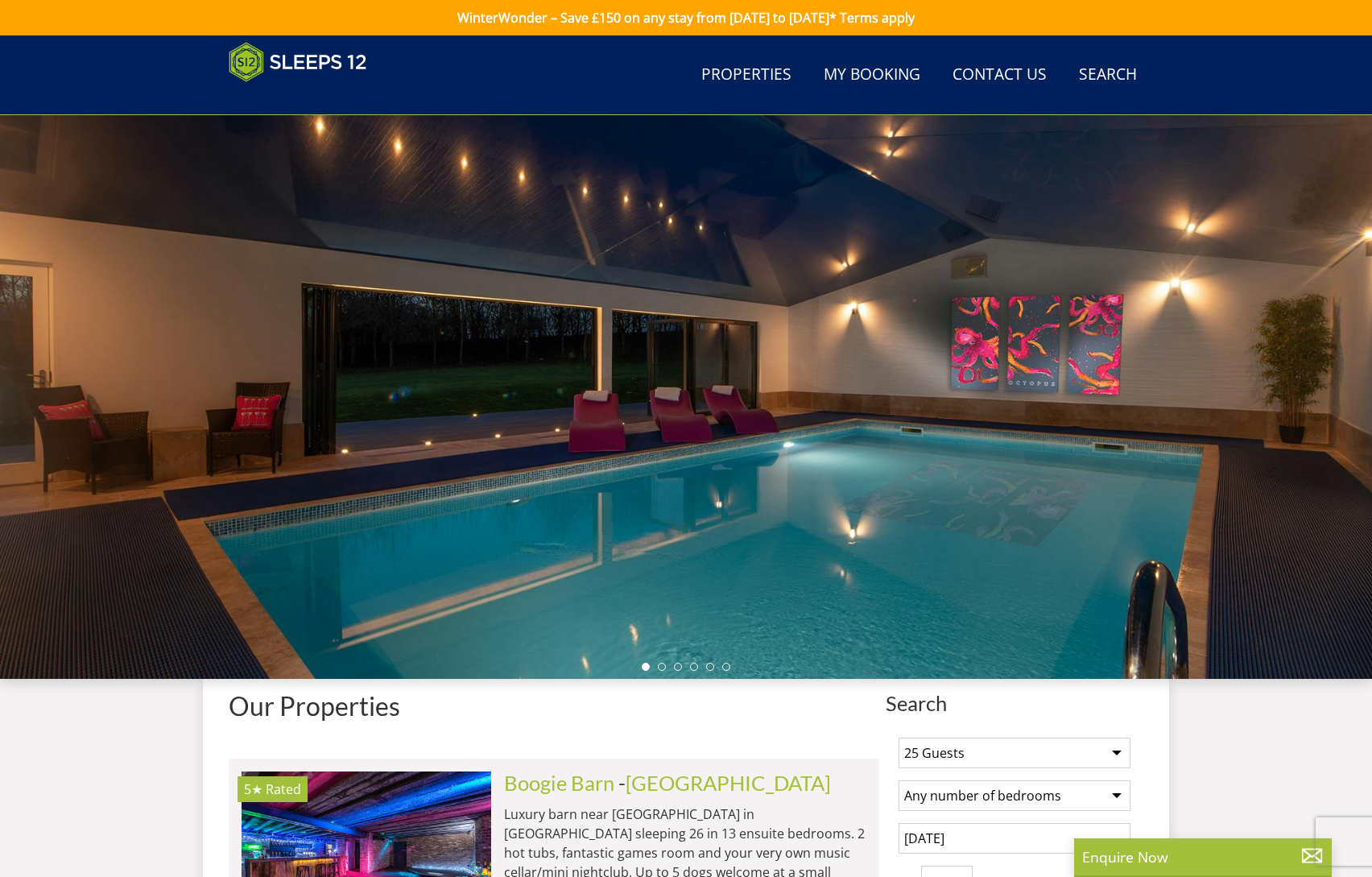
select select "25"
